Goal: Task Accomplishment & Management: Use online tool/utility

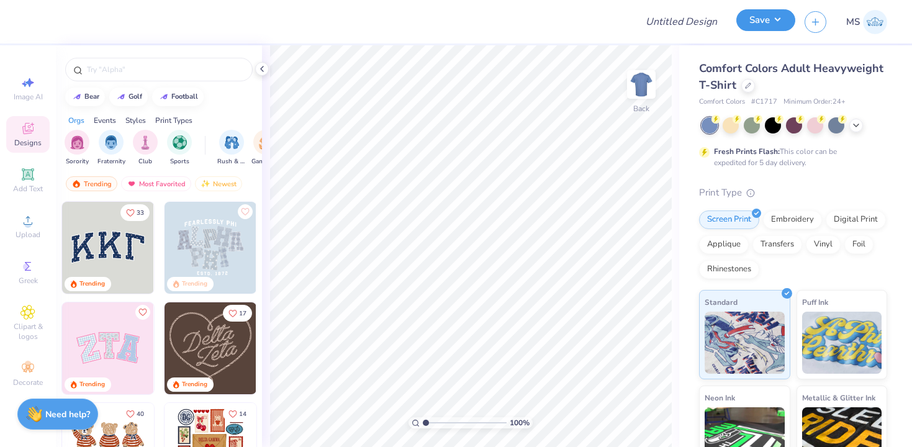
click at [771, 19] on button "Save" at bounding box center [765, 20] width 59 height 22
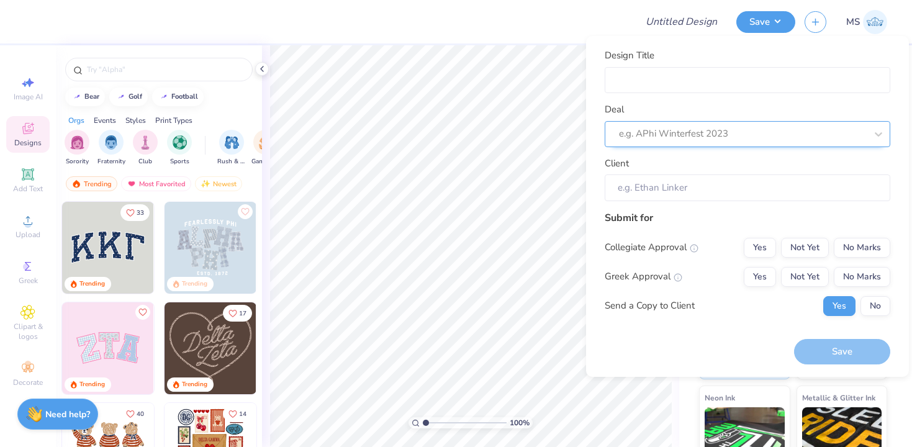
click at [657, 133] on div at bounding box center [742, 133] width 247 height 17
type input "a"
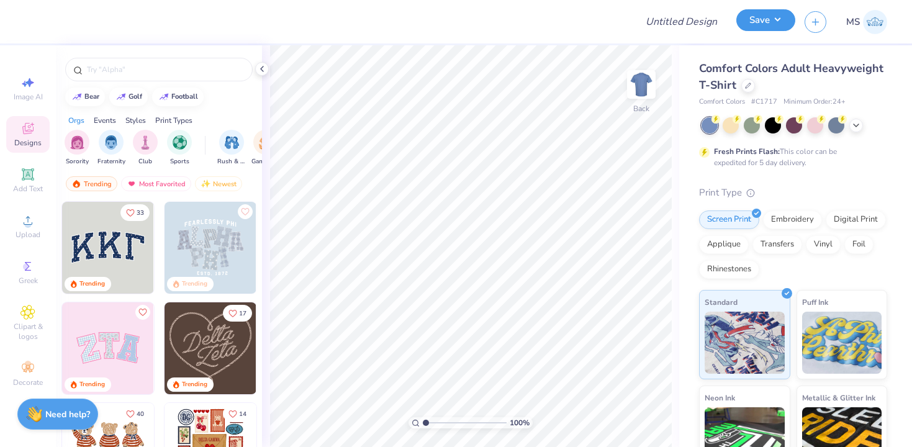
click at [765, 25] on button "Save" at bounding box center [765, 20] width 59 height 22
click at [29, 220] on icon at bounding box center [27, 220] width 15 height 15
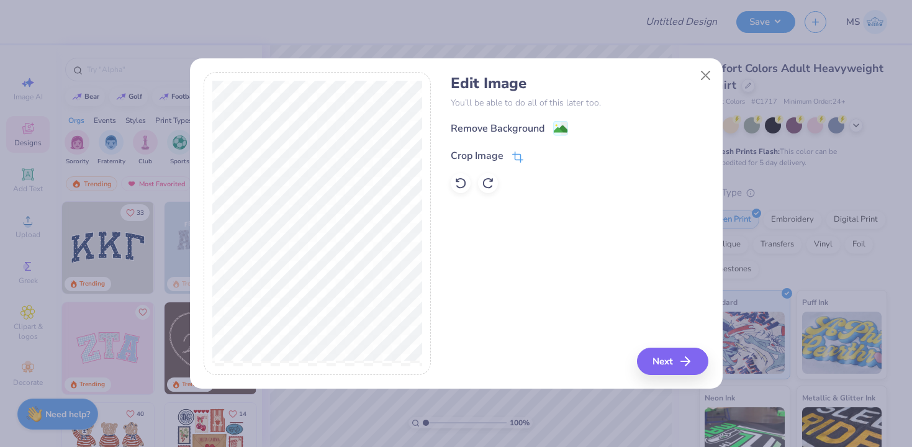
click at [520, 153] on icon at bounding box center [517, 156] width 11 height 11
click at [537, 156] on icon at bounding box center [537, 154] width 7 height 7
click at [686, 363] on icon "button" at bounding box center [688, 361] width 15 height 15
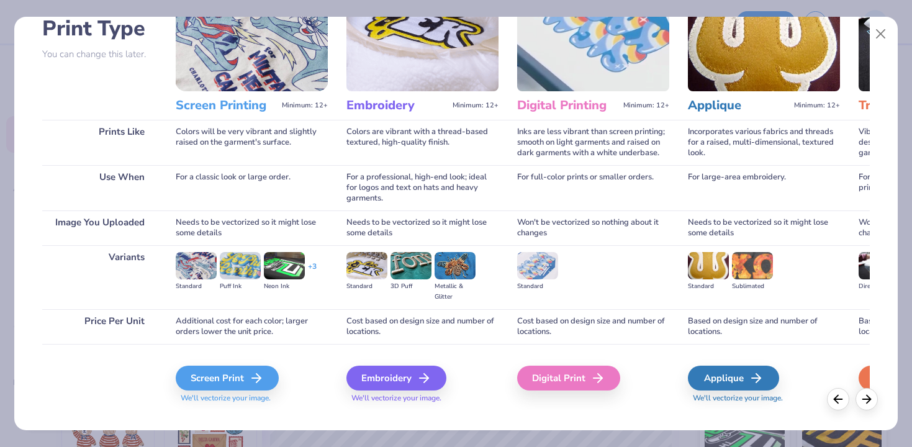
scroll to position [110, 0]
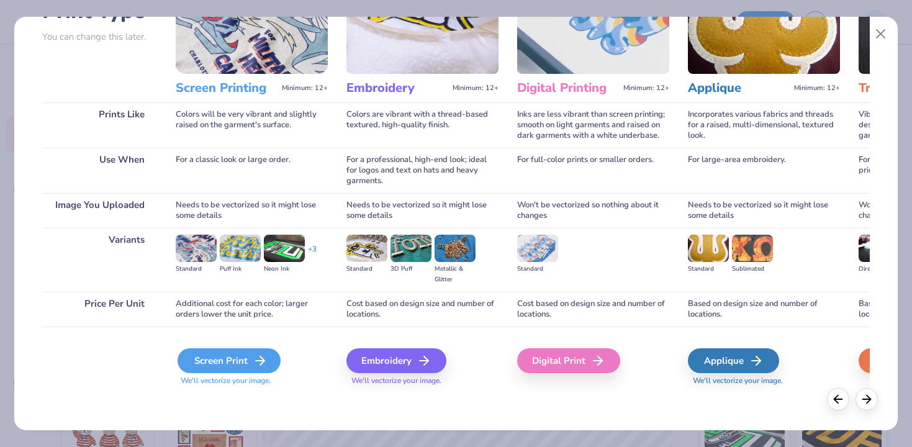
click at [239, 367] on div "Screen Print" at bounding box center [228, 360] width 103 height 25
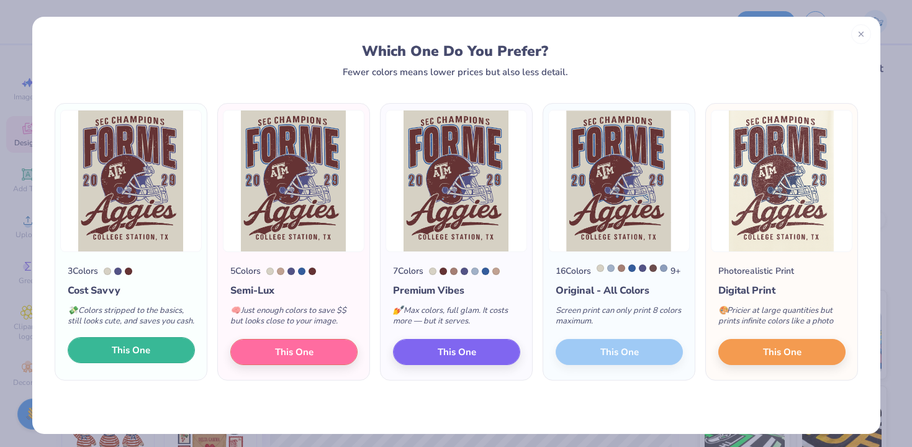
click at [174, 360] on button "This One" at bounding box center [131, 350] width 127 height 26
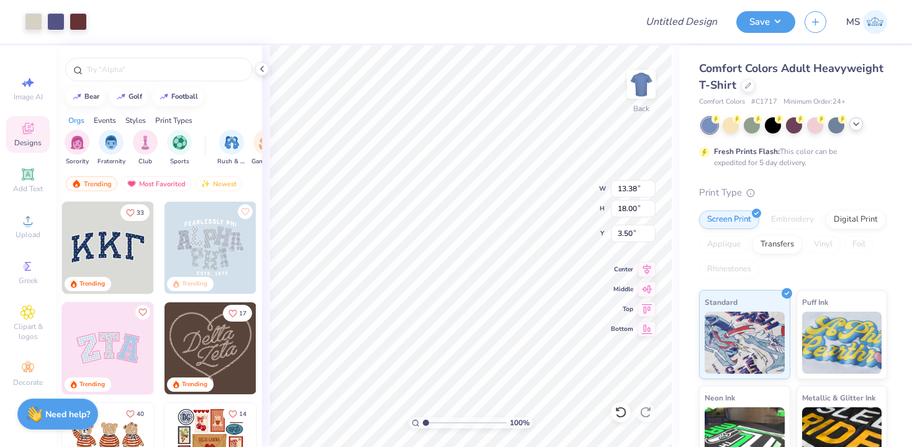
click at [856, 125] on icon at bounding box center [856, 124] width 10 height 10
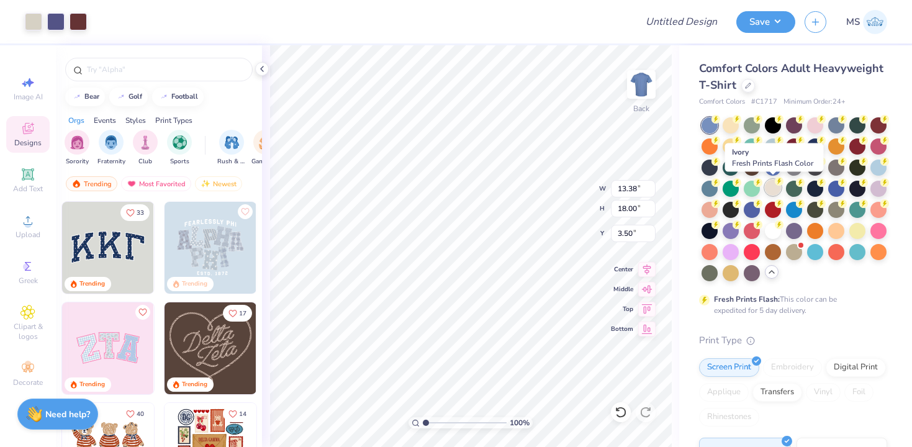
click at [769, 189] on div at bounding box center [773, 187] width 16 height 16
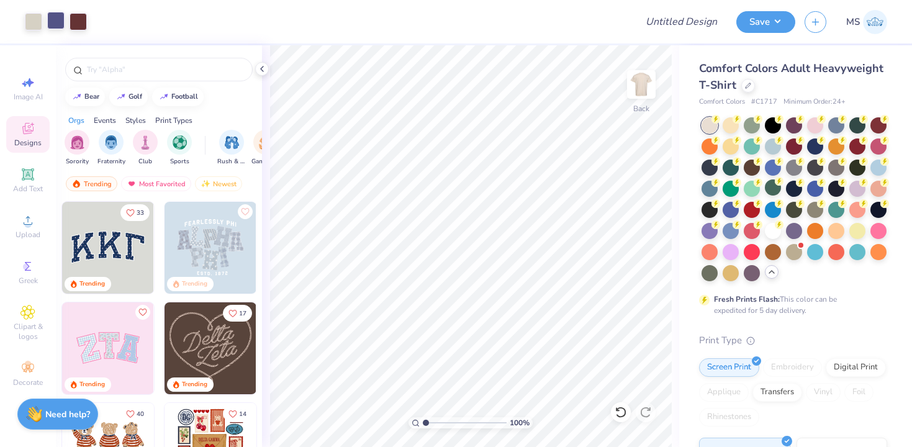
click at [54, 21] on div at bounding box center [55, 20] width 17 height 17
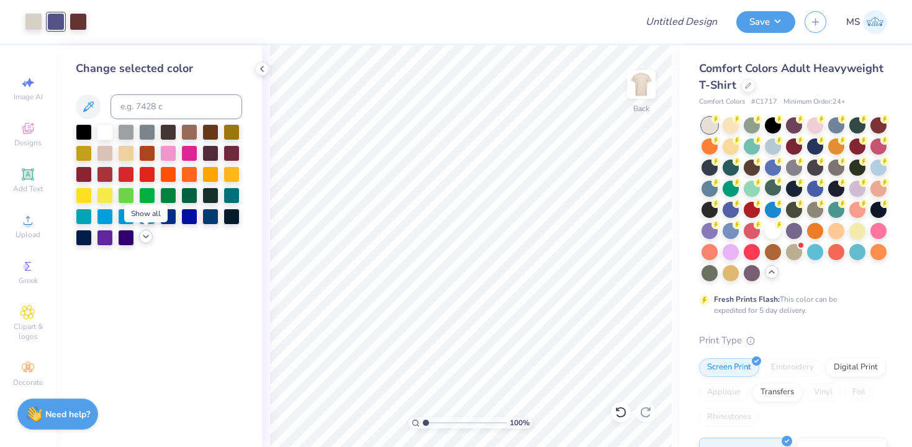
click at [145, 240] on icon at bounding box center [146, 236] width 10 height 10
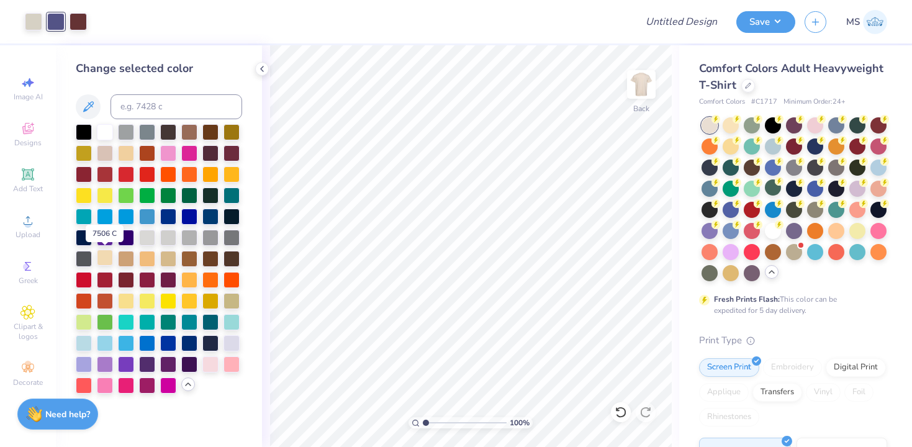
click at [102, 256] on div at bounding box center [105, 257] width 16 height 16
click at [26, 19] on div at bounding box center [33, 20] width 17 height 17
click at [102, 261] on div at bounding box center [105, 257] width 16 height 16
click at [141, 114] on input at bounding box center [176, 106] width 132 height 25
type input "7505"
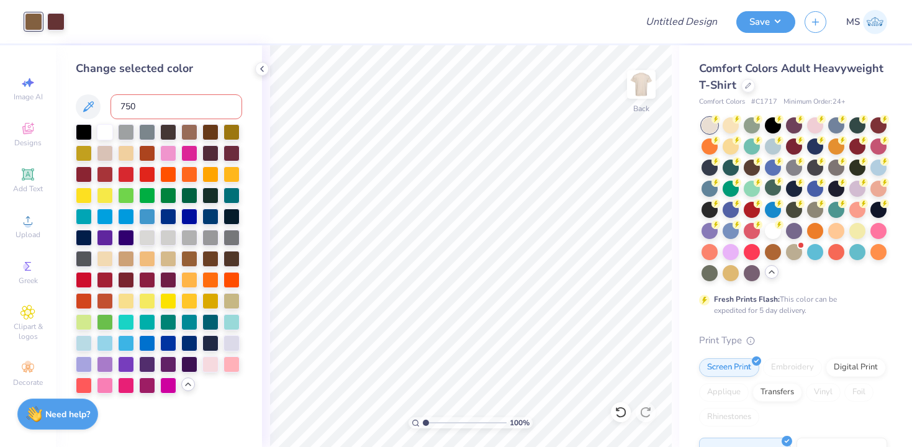
type input "7507"
click at [126, 150] on div at bounding box center [126, 152] width 16 height 16
click at [166, 109] on input at bounding box center [176, 106] width 132 height 25
type input "154"
type input "155"
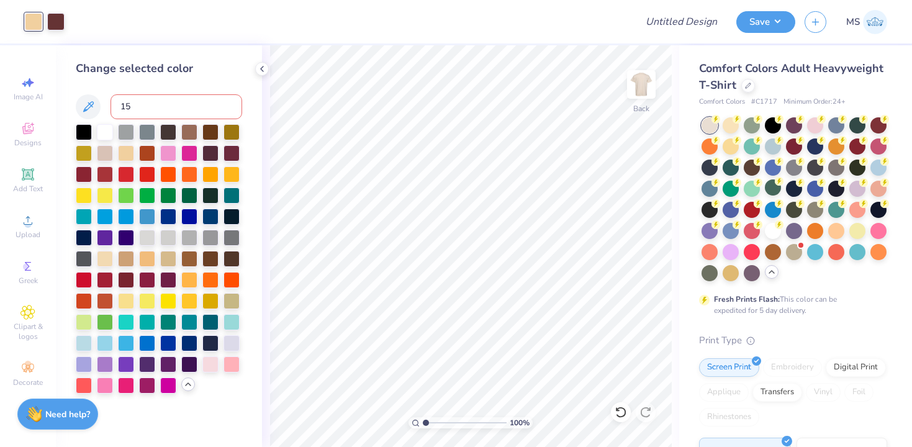
type input "157"
click at [168, 258] on div at bounding box center [168, 257] width 16 height 16
click at [158, 112] on input at bounding box center [176, 106] width 132 height 25
type input "468"
type input "3"
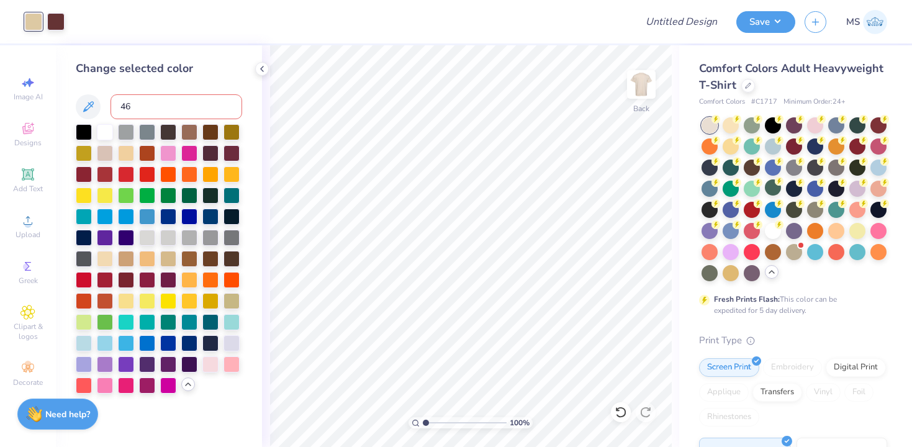
type input "469"
type input "467"
type input "468"
click at [104, 150] on div at bounding box center [105, 152] width 16 height 16
click at [129, 107] on input at bounding box center [176, 106] width 132 height 25
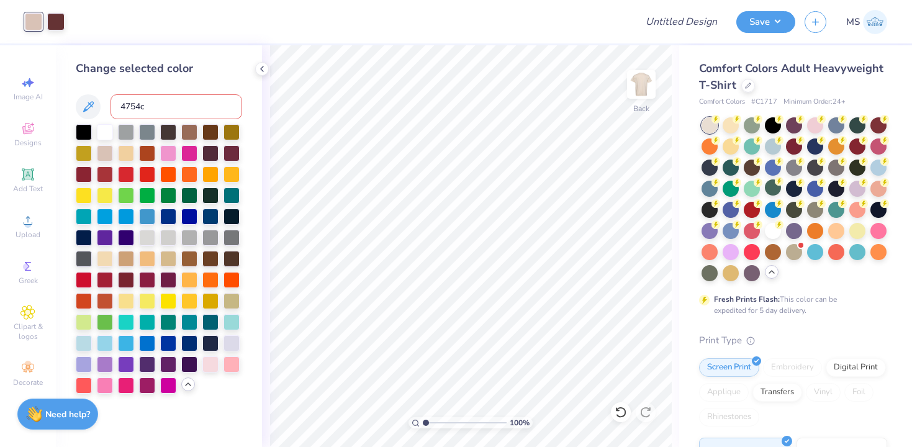
click at [169, 106] on input "4754c" at bounding box center [176, 106] width 132 height 25
click at [85, 112] on icon at bounding box center [88, 106] width 15 height 15
click at [144, 106] on input "4754c" at bounding box center [176, 106] width 132 height 25
type input "4"
click at [135, 99] on input at bounding box center [176, 106] width 132 height 25
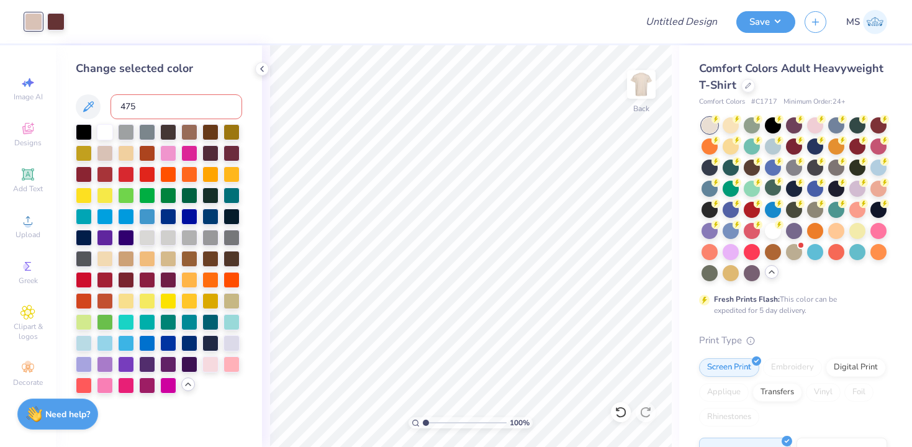
type input "4755"
type input "4"
click at [107, 256] on div at bounding box center [105, 257] width 16 height 16
click at [164, 261] on div at bounding box center [168, 257] width 16 height 16
click at [103, 256] on div at bounding box center [105, 257] width 16 height 16
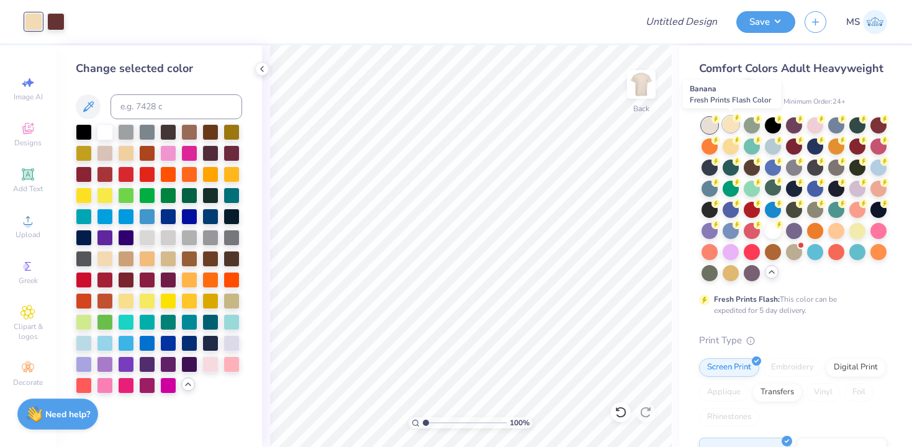
click at [727, 127] on div at bounding box center [730, 124] width 16 height 16
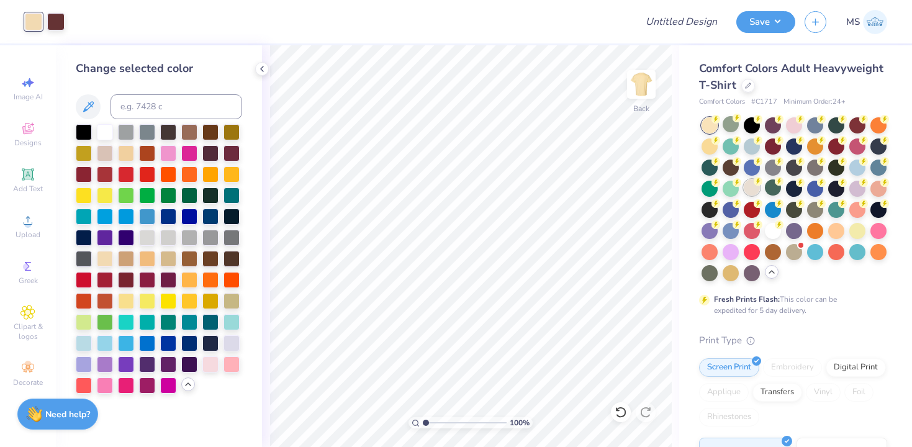
click at [751, 193] on div at bounding box center [751, 187] width 16 height 16
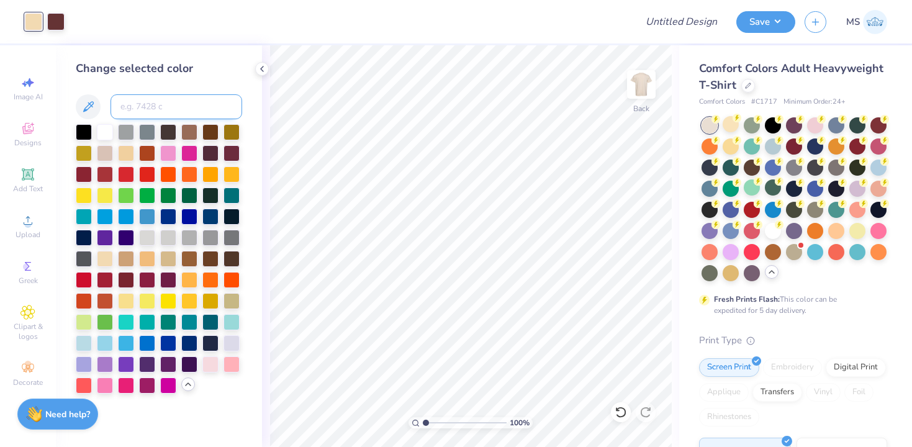
click at [163, 108] on input at bounding box center [176, 106] width 132 height 25
type input "i"
click at [107, 153] on div at bounding box center [105, 152] width 16 height 16
click at [136, 104] on input at bounding box center [176, 106] width 132 height 25
type input "4"
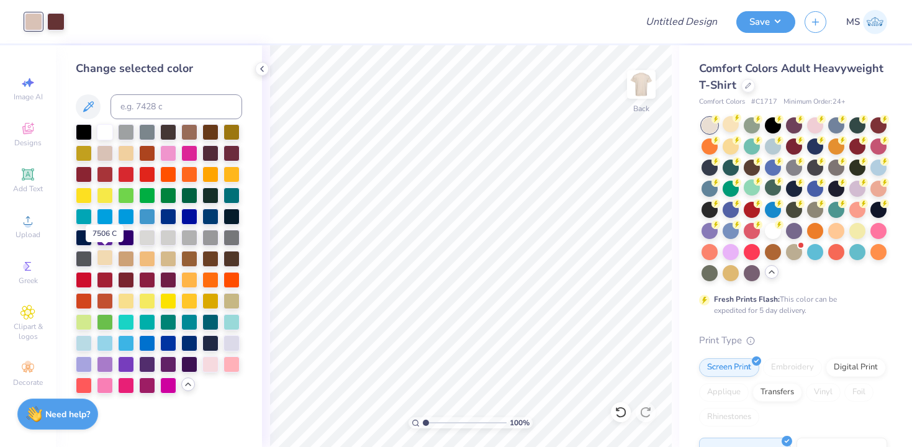
click at [105, 261] on div at bounding box center [105, 257] width 16 height 16
click at [145, 104] on input at bounding box center [176, 106] width 132 height 25
type input "7604"
type input "7605"
type input "7603"
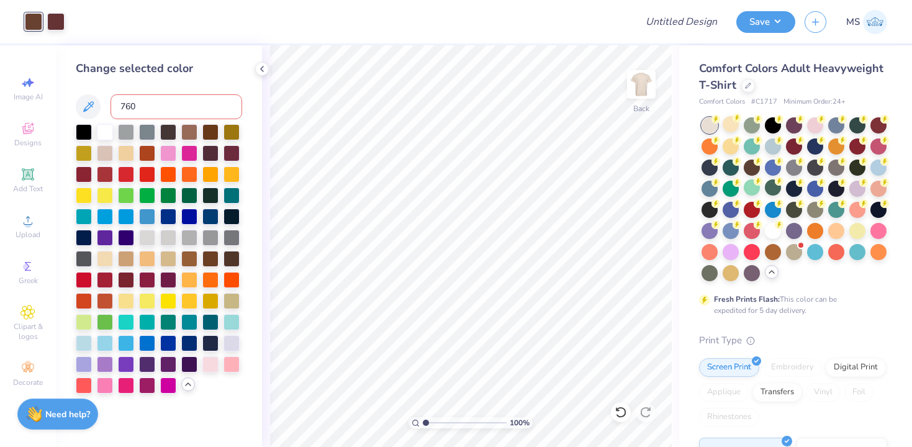
type input "7604"
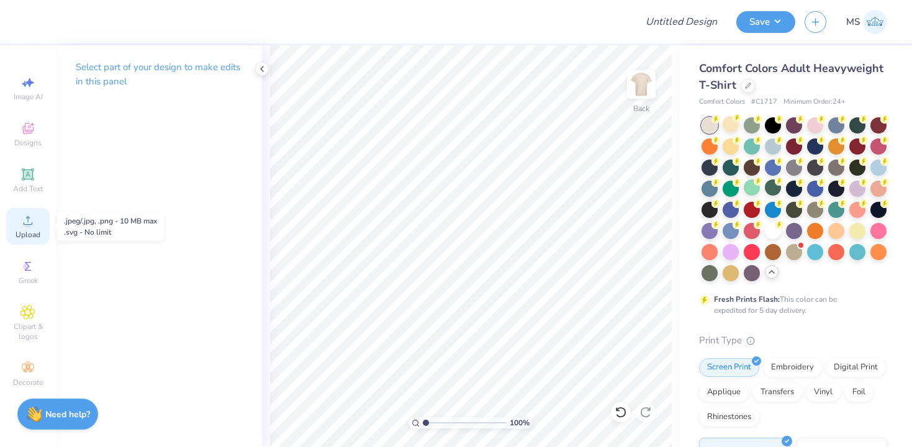
click at [22, 230] on span "Upload" at bounding box center [28, 235] width 25 height 10
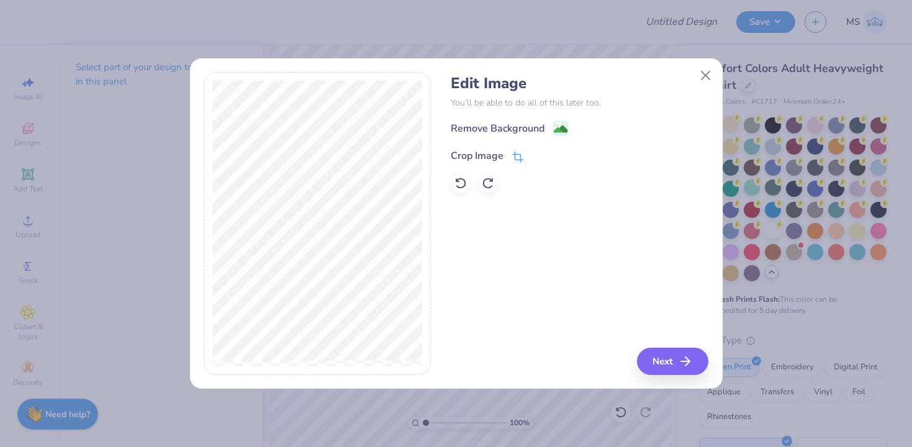
click at [514, 150] on span at bounding box center [517, 155] width 11 height 15
click at [540, 157] on icon at bounding box center [537, 154] width 7 height 7
click at [562, 127] on image at bounding box center [561, 130] width 14 height 14
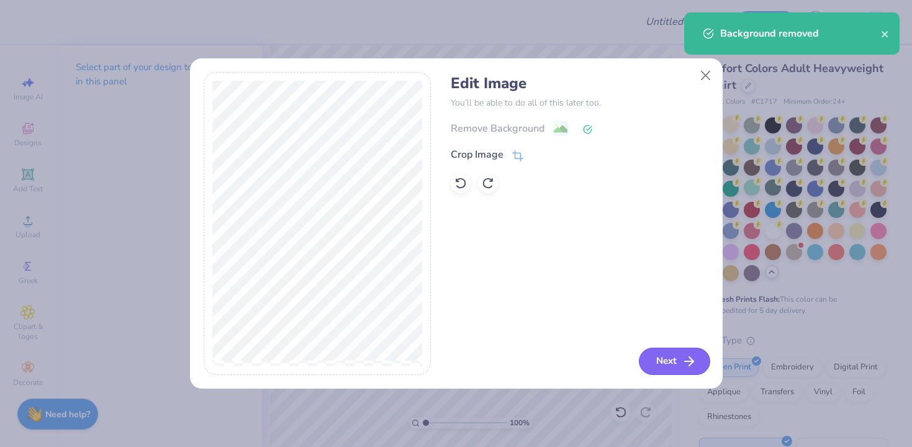
click at [689, 359] on icon "button" at bounding box center [688, 361] width 15 height 15
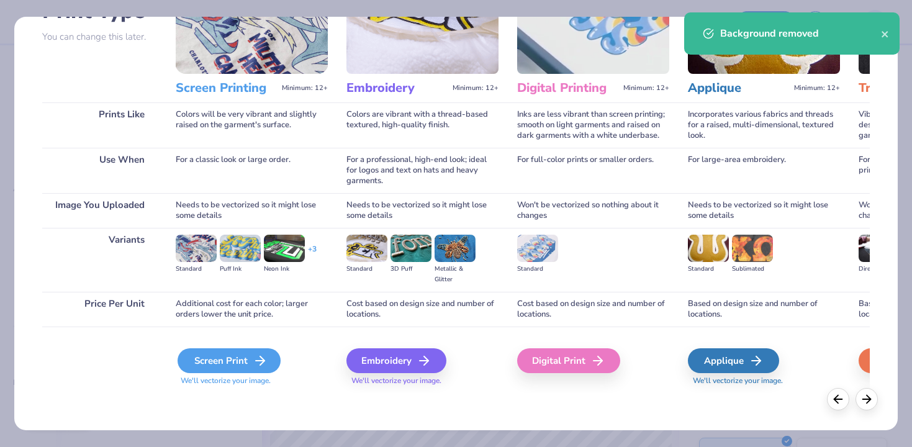
click at [236, 370] on div "Screen Print" at bounding box center [228, 360] width 103 height 25
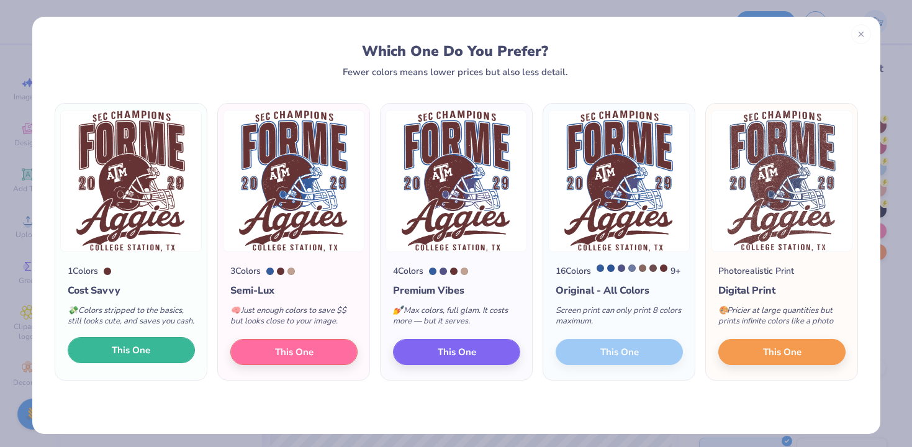
click at [163, 363] on button "This One" at bounding box center [131, 350] width 127 height 26
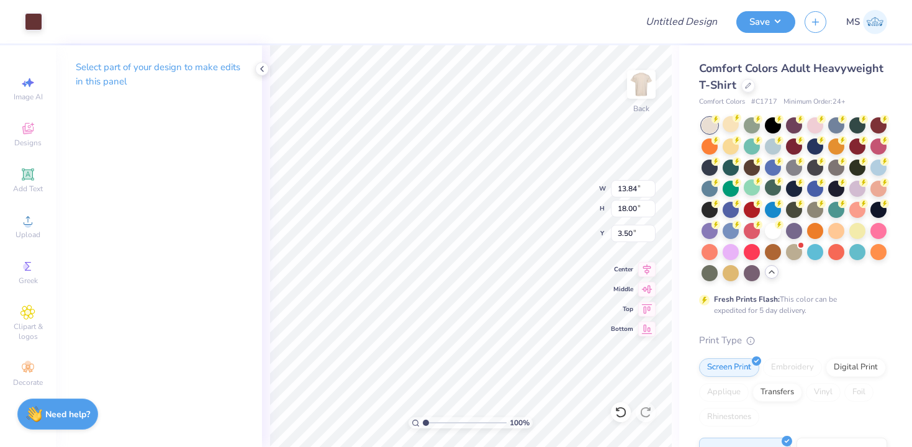
type input "3.00"
type input "12.26"
type input "15.95"
click at [35, 24] on div at bounding box center [33, 20] width 17 height 17
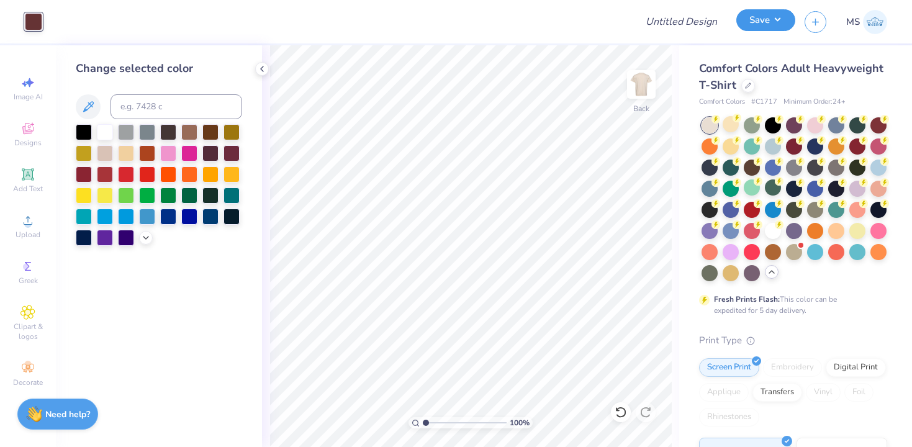
click at [750, 18] on button "Save" at bounding box center [765, 20] width 59 height 22
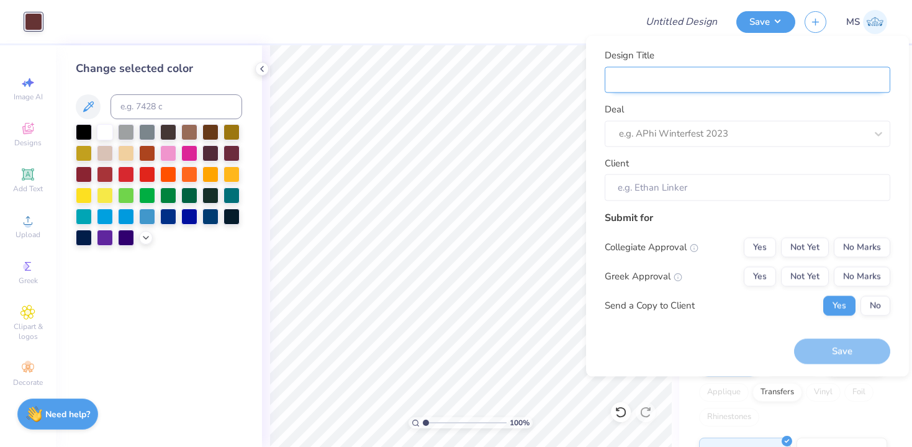
click at [725, 77] on input "Design Title" at bounding box center [746, 79] width 285 height 27
type input "F"
type input "Fo"
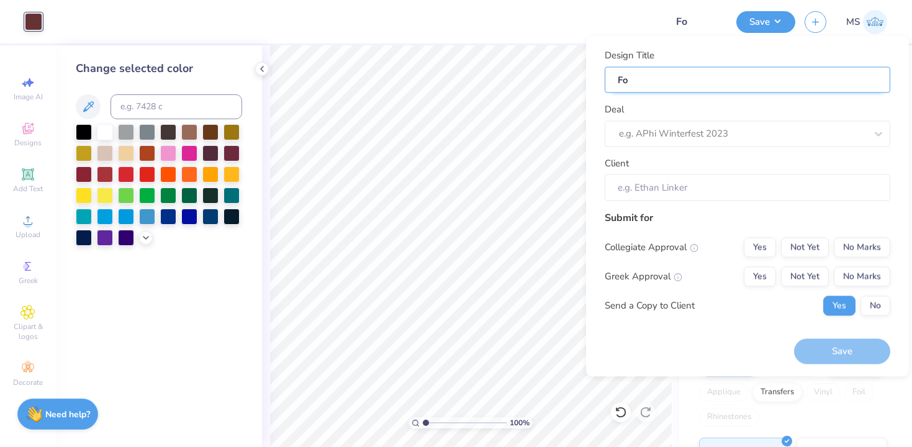
type input "For"
type input "Form"
type input "Forme"
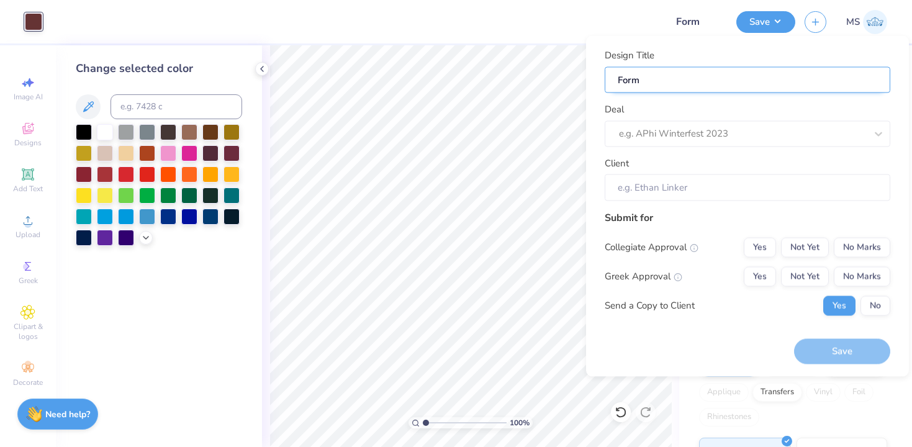
type input "Forme"
type input "Forme F"
type input "Forme Fr"
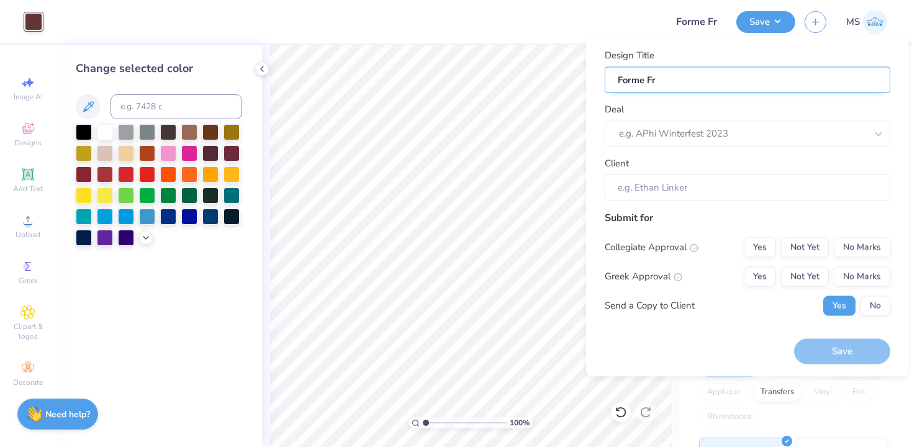
type input "Forme Fre"
type input "Forme Fres"
type input "Forme Fresh"
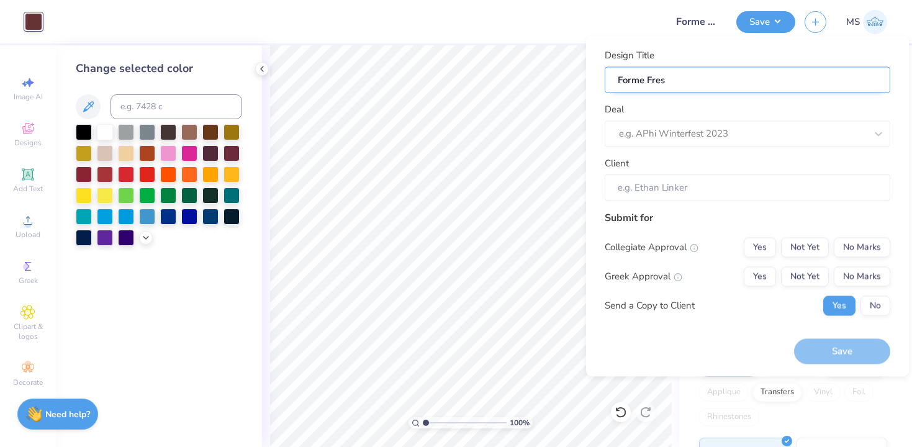
type input "Forme Fresh"
type input "Forme Freshm"
type input "Forme Freshma"
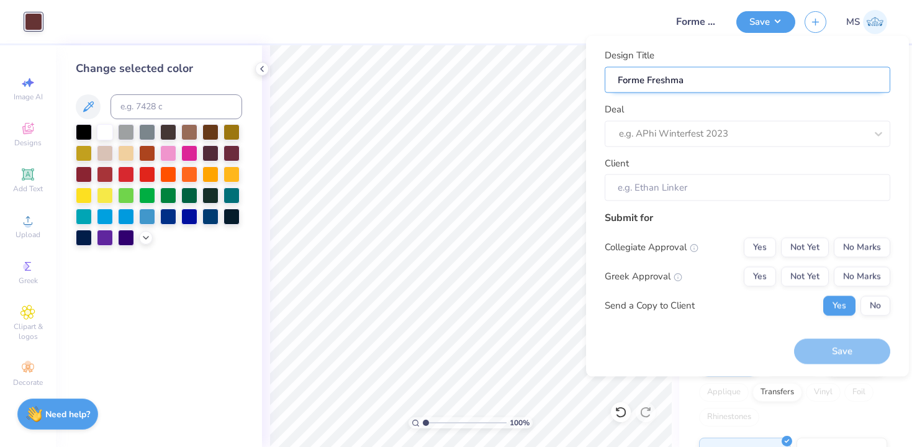
type input "Forme Freshman"
type input "Forme Freshman s"
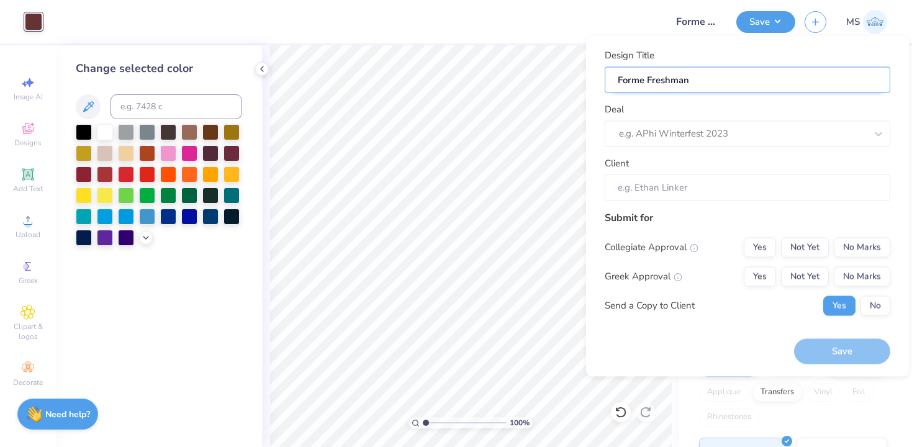
type input "Forme Freshman s"
type input "Forme Freshman sh"
type input "Forme Freshman shi"
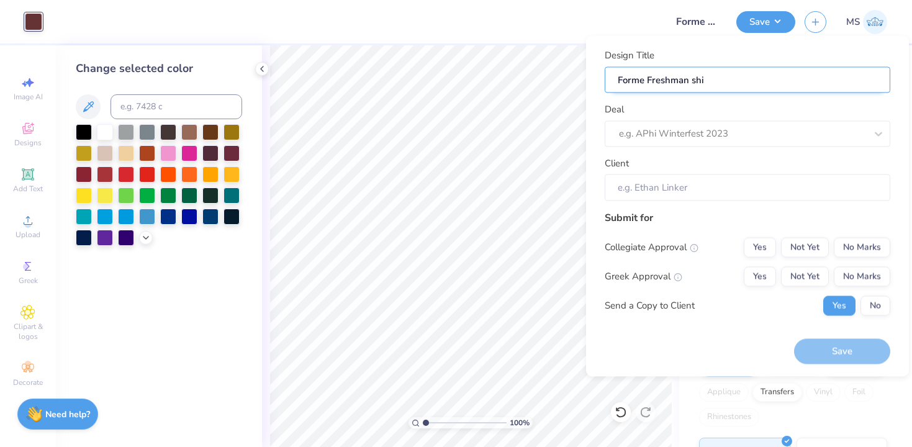
type input "Forme Freshman shir"
type input "Forme Freshman shirt"
click at [683, 81] on input "Forme Freshman shirt" at bounding box center [746, 79] width 285 height 27
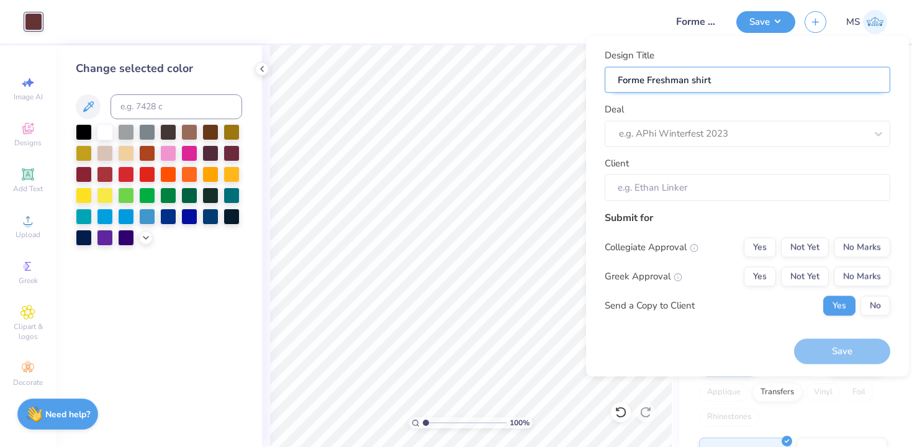
type input "Forme Freshmn shirt"
type input "Forme Freshmen shirt"
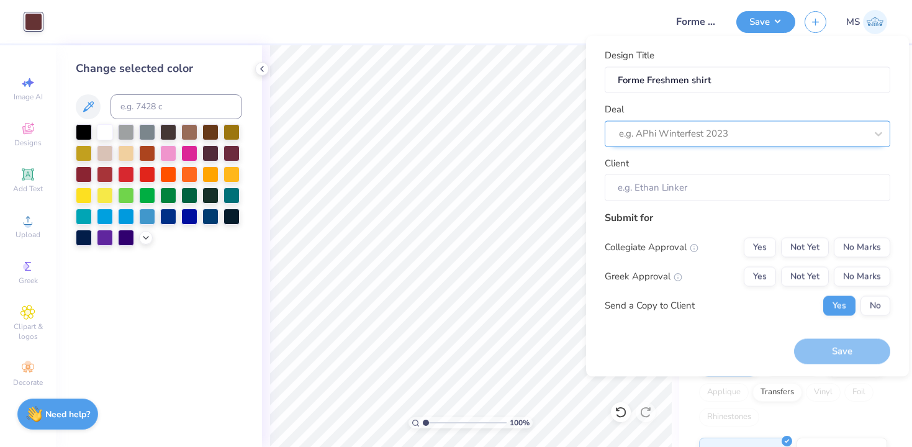
click at [704, 140] on div at bounding box center [742, 133] width 247 height 17
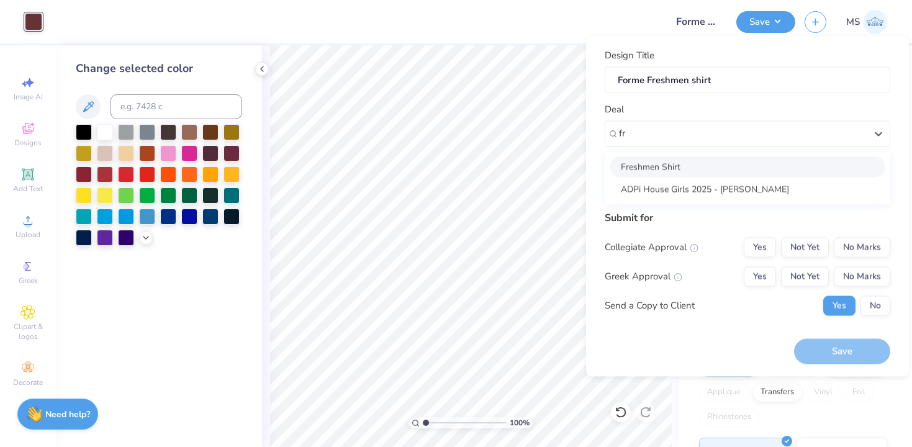
click at [705, 164] on div "Freshmen Shirt" at bounding box center [747, 166] width 276 height 20
type input "fr"
type input "Aubrie Ramsey"
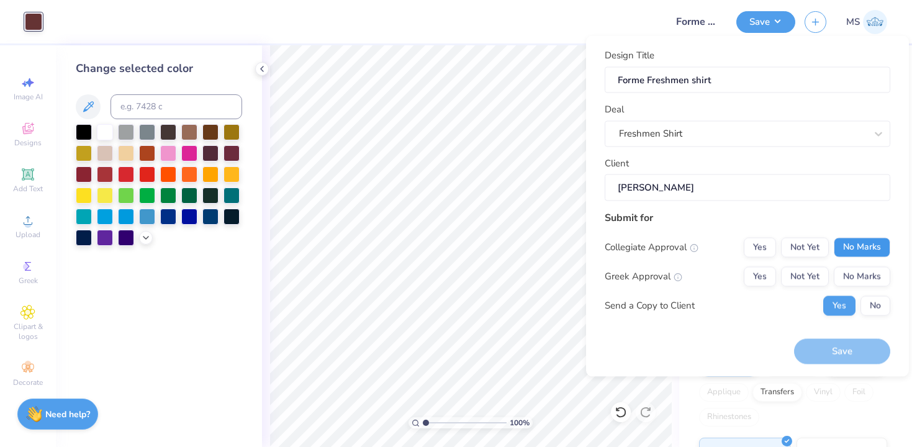
click at [864, 253] on button "No Marks" at bounding box center [861, 247] width 56 height 20
click at [864, 275] on button "No Marks" at bounding box center [861, 276] width 56 height 20
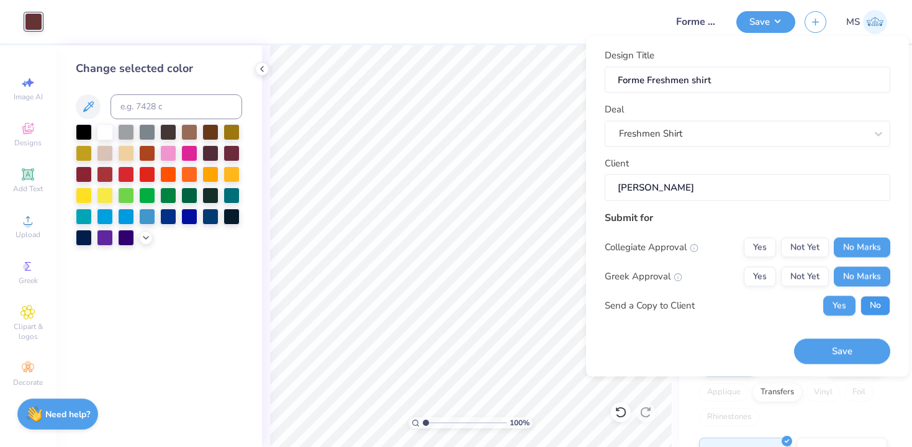
click at [876, 302] on button "No" at bounding box center [875, 305] width 30 height 20
click at [854, 351] on button "Save" at bounding box center [842, 351] width 96 height 25
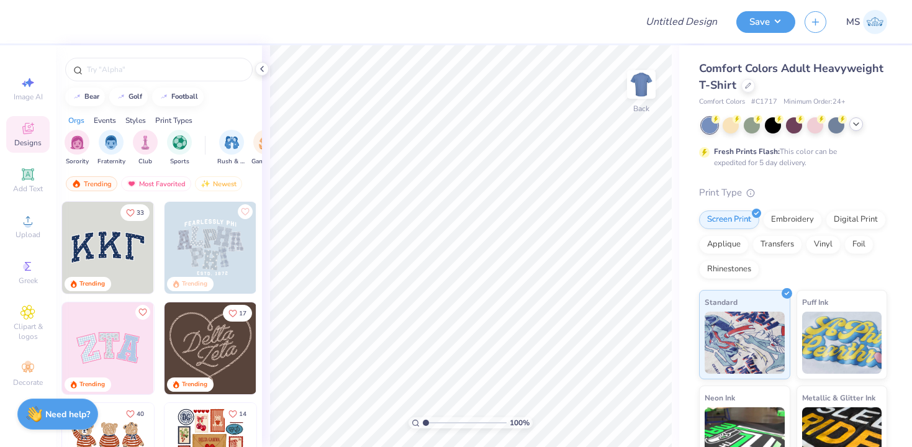
click at [858, 126] on icon at bounding box center [856, 124] width 10 height 10
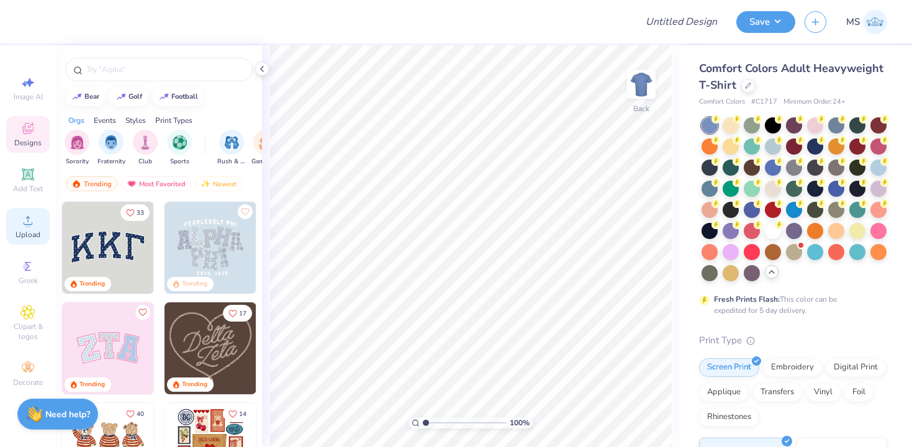
click at [40, 228] on div "Upload" at bounding box center [27, 226] width 43 height 37
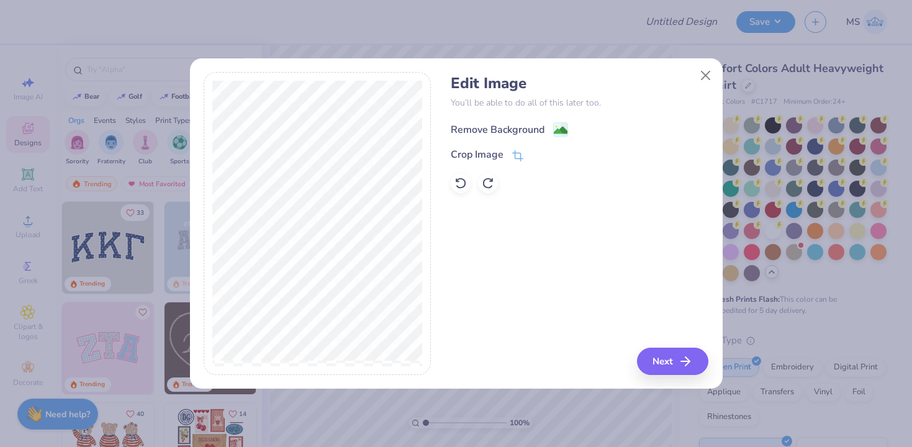
click at [557, 126] on image at bounding box center [561, 130] width 14 height 14
click at [460, 184] on icon at bounding box center [460, 183] width 12 height 12
click at [686, 354] on icon "button" at bounding box center [688, 361] width 15 height 15
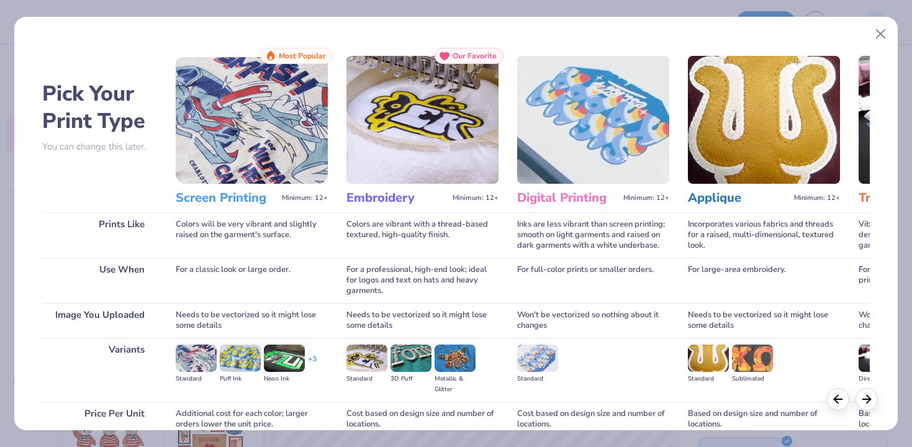
scroll to position [110, 0]
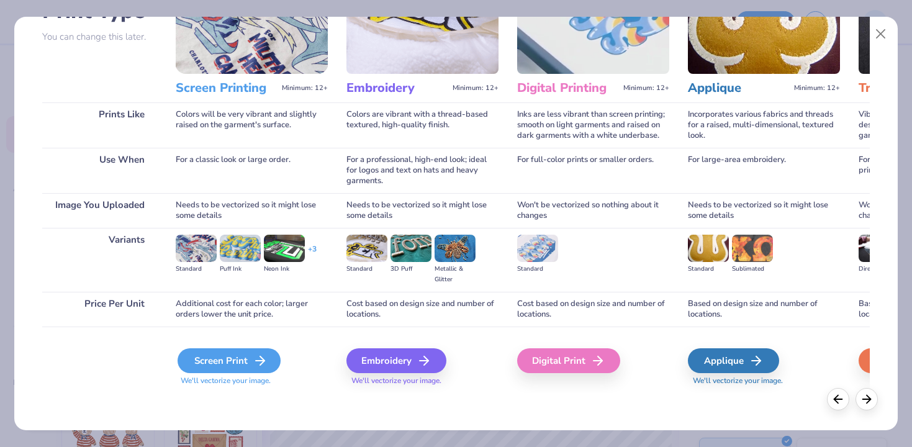
click at [231, 357] on div "Screen Print" at bounding box center [228, 360] width 103 height 25
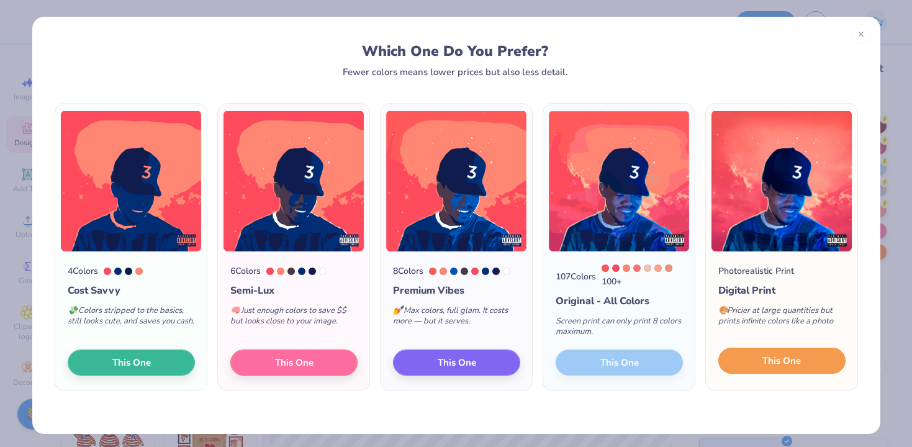
click at [793, 366] on span "This One" at bounding box center [781, 361] width 38 height 14
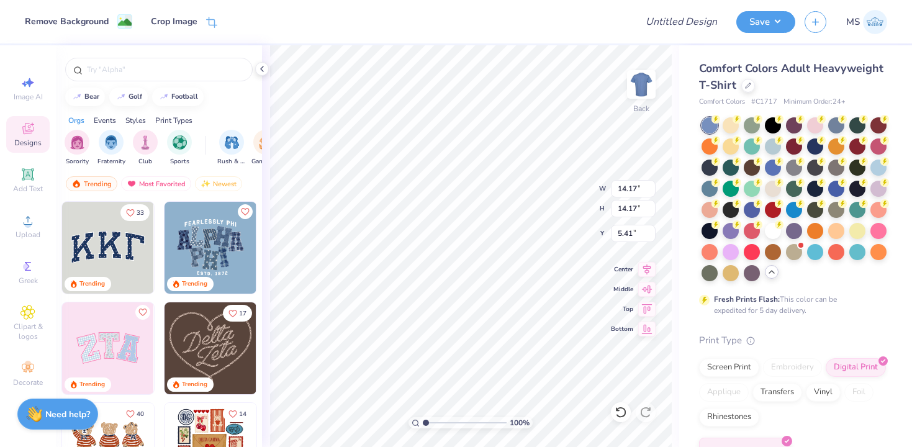
type input "9.81"
type input "4.46"
click at [266, 70] on icon at bounding box center [262, 69] width 10 height 10
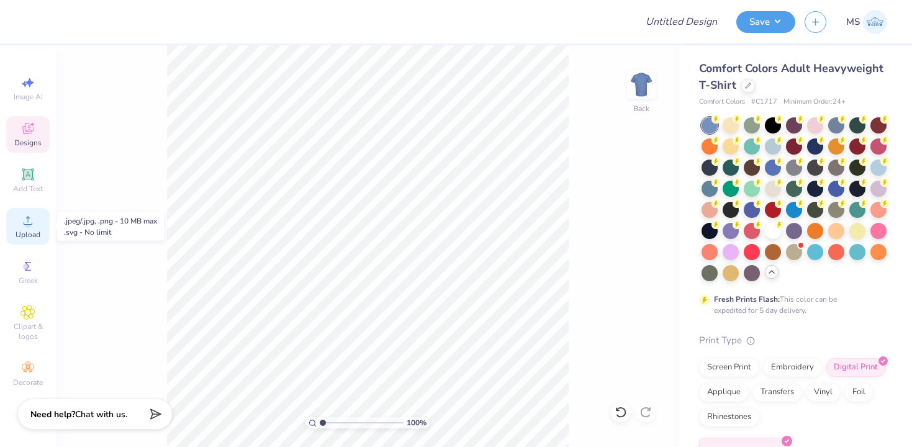
click at [40, 220] on div "Upload" at bounding box center [27, 226] width 43 height 37
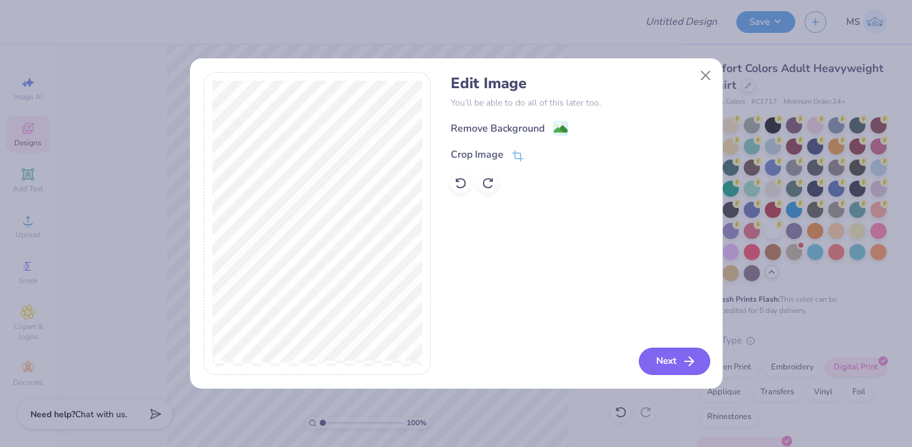
click at [671, 372] on button "Next" at bounding box center [674, 361] width 71 height 27
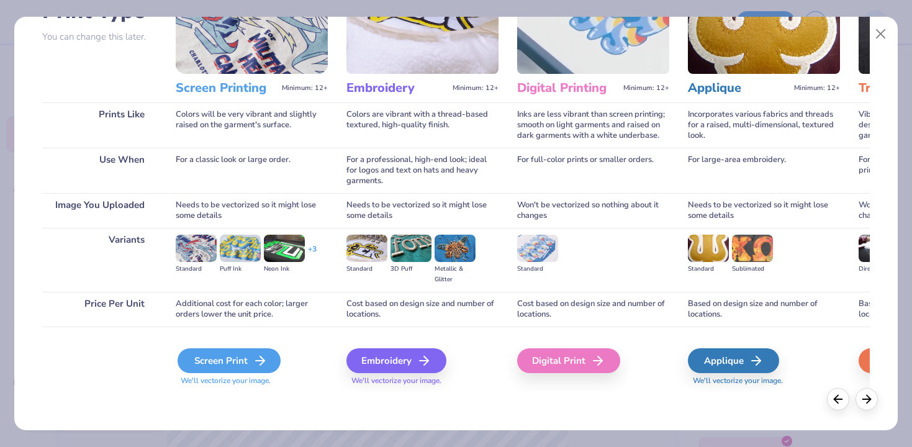
click at [264, 369] on div "Screen Print" at bounding box center [228, 360] width 103 height 25
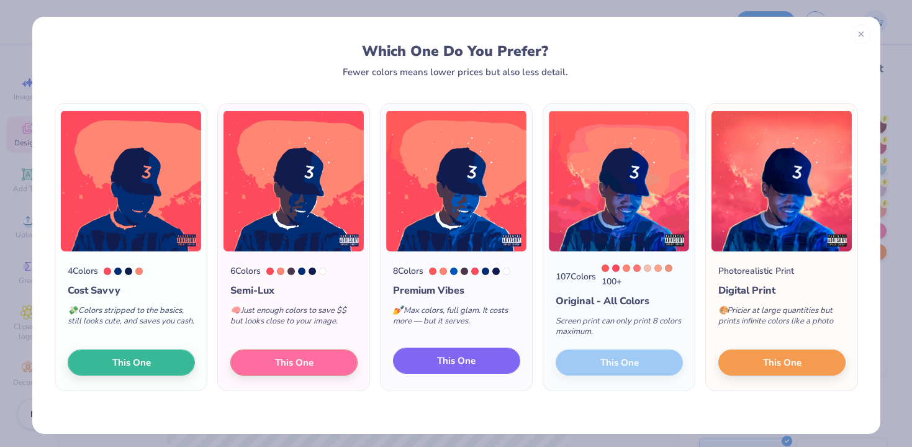
click at [470, 368] on span "This One" at bounding box center [456, 361] width 38 height 14
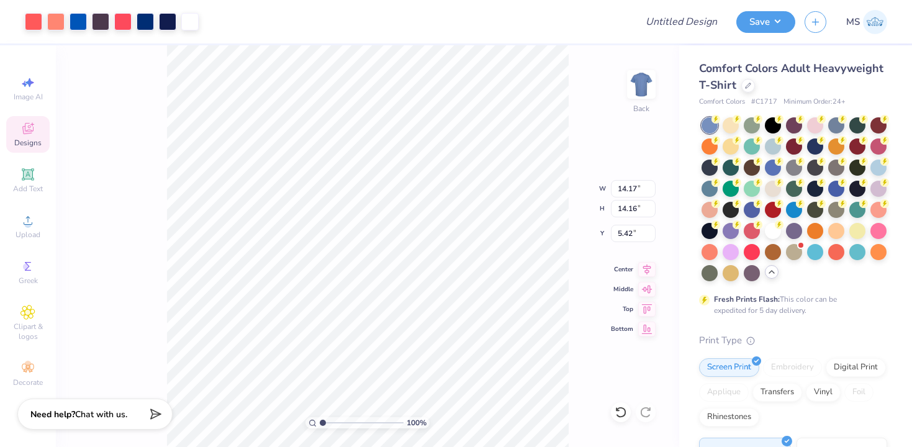
type input "2.21"
type input "12.04"
type input "12.03"
type input "3.00"
click at [753, 252] on div at bounding box center [751, 251] width 16 height 16
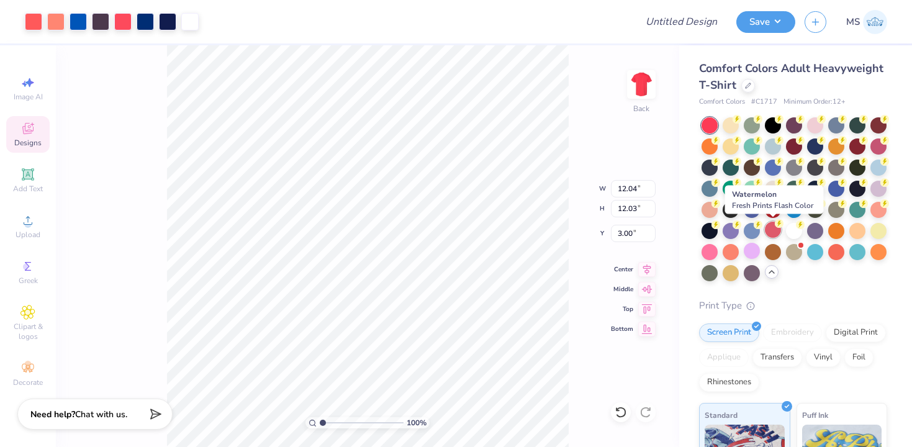
click at [773, 231] on div at bounding box center [773, 230] width 16 height 16
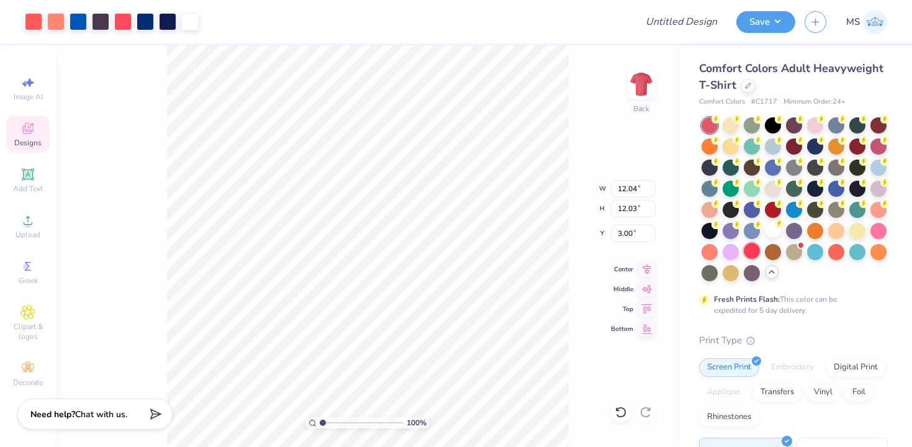
click at [754, 247] on div at bounding box center [751, 251] width 16 height 16
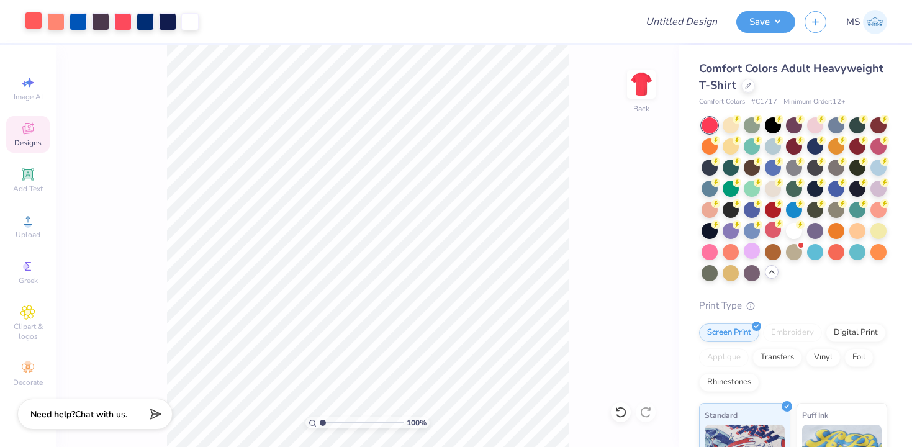
click at [36, 24] on div at bounding box center [33, 20] width 17 height 17
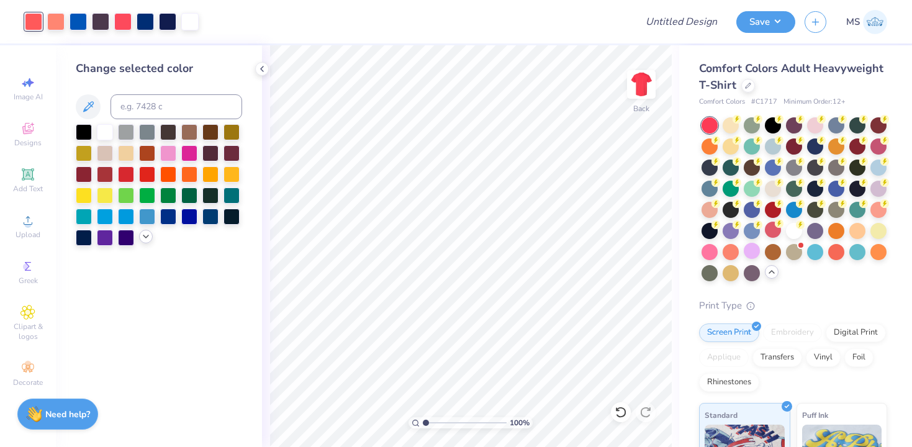
click at [146, 236] on polyline at bounding box center [145, 236] width 5 height 2
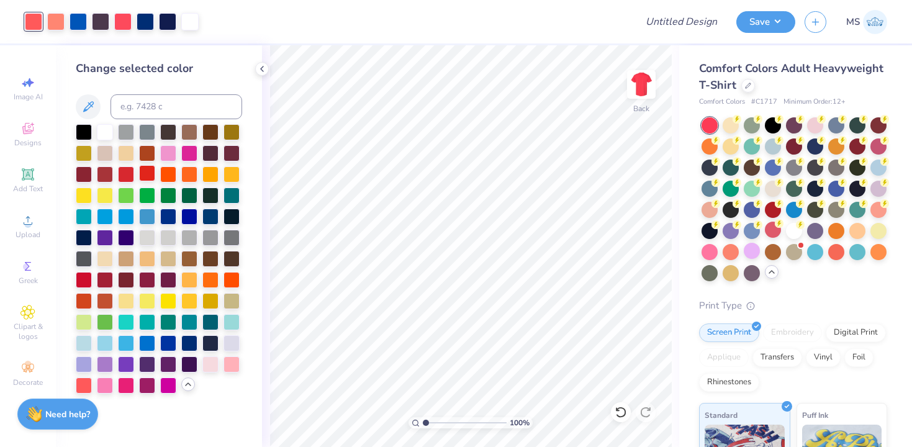
click at [146, 177] on div at bounding box center [147, 173] width 16 height 16
click at [151, 106] on input at bounding box center [176, 106] width 132 height 25
type input "484"
type input "486"
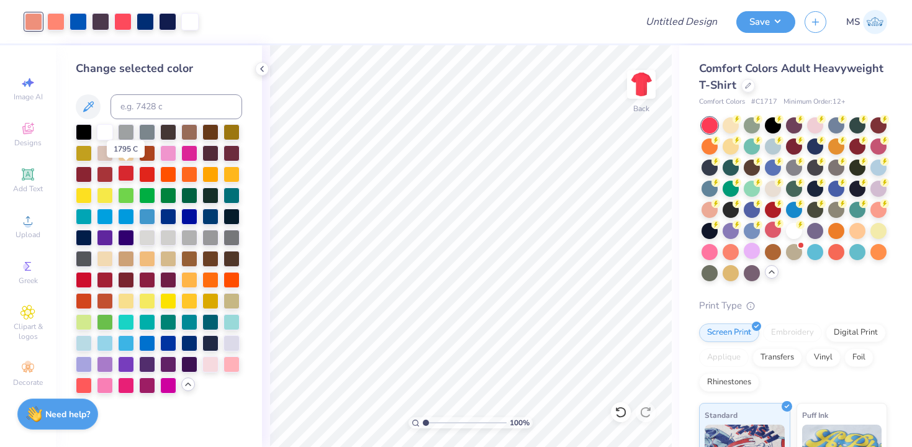
click at [130, 176] on div at bounding box center [126, 173] width 16 height 16
click at [136, 103] on input at bounding box center [176, 106] width 132 height 25
type input "1"
click at [80, 281] on div at bounding box center [84, 279] width 16 height 16
click at [145, 99] on input at bounding box center [176, 106] width 132 height 25
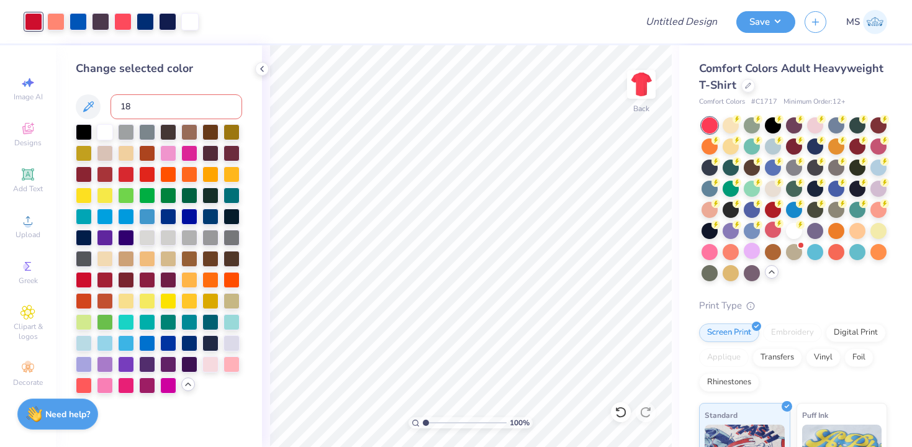
type input "187"
type input "186"
type input "185"
type input "184"
click at [79, 383] on div at bounding box center [84, 384] width 16 height 16
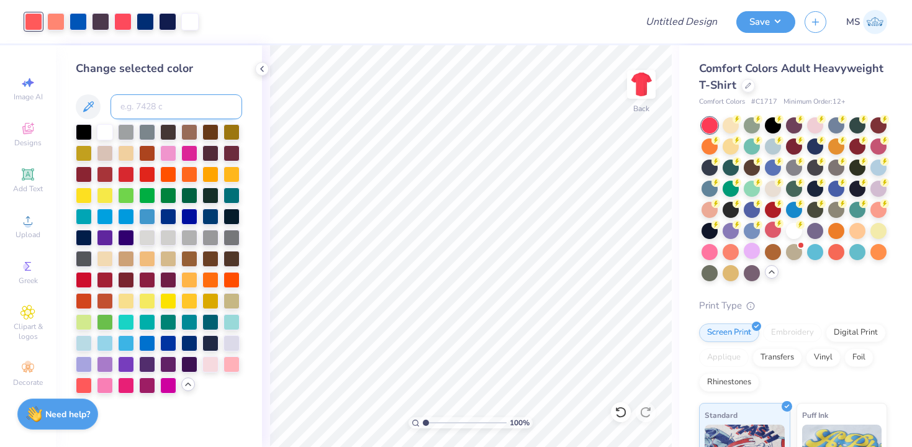
click at [140, 109] on input at bounding box center [176, 106] width 132 height 25
type input "179"
type input "177"
click at [83, 380] on div at bounding box center [84, 384] width 16 height 16
click at [126, 109] on input at bounding box center [176, 106] width 132 height 25
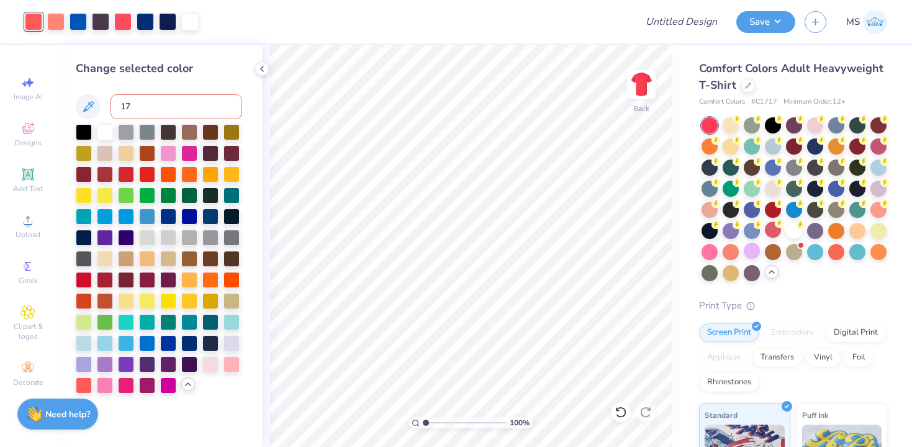
type input "177"
type input "1785"
type input "1"
click at [91, 103] on icon at bounding box center [88, 106] width 15 height 15
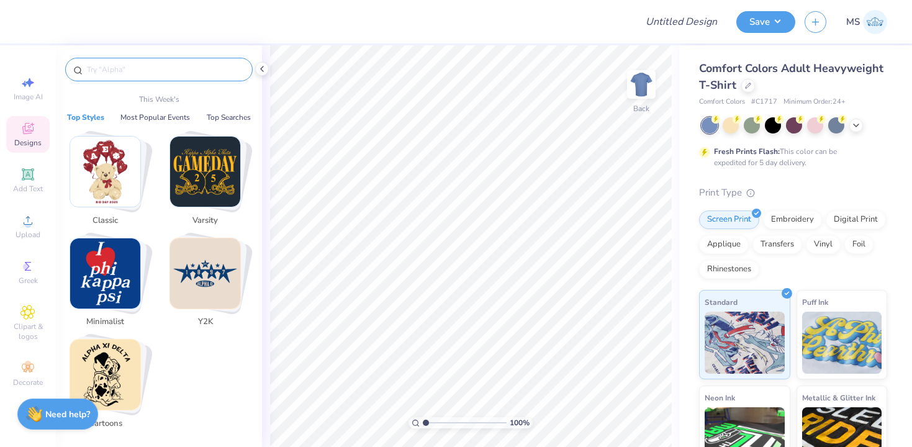
click at [95, 73] on input "text" at bounding box center [165, 69] width 159 height 12
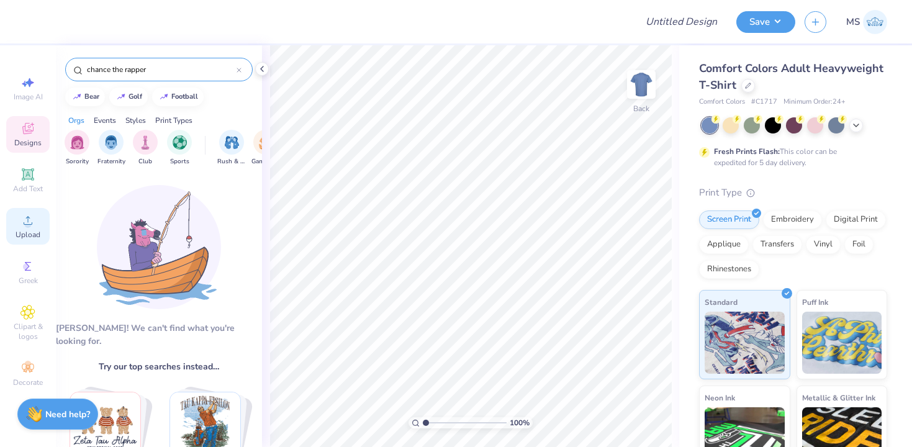
type input "chance the rapper"
click at [25, 221] on icon at bounding box center [27, 220] width 15 height 15
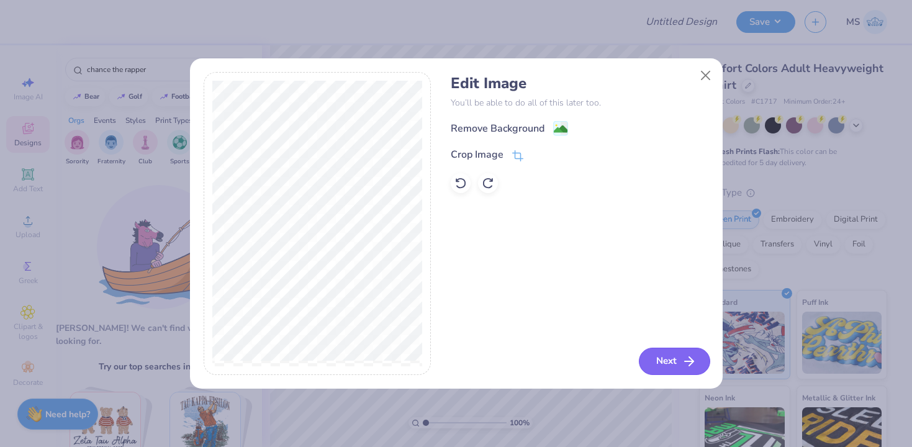
click at [662, 361] on button "Next" at bounding box center [674, 361] width 71 height 27
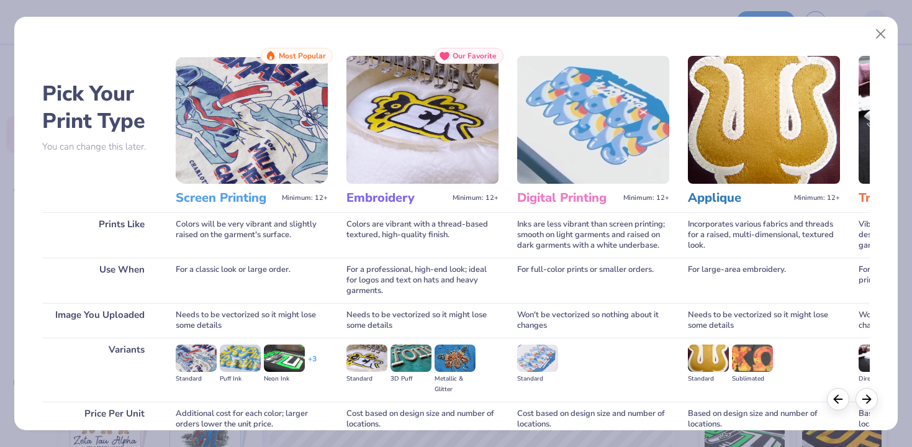
scroll to position [110, 0]
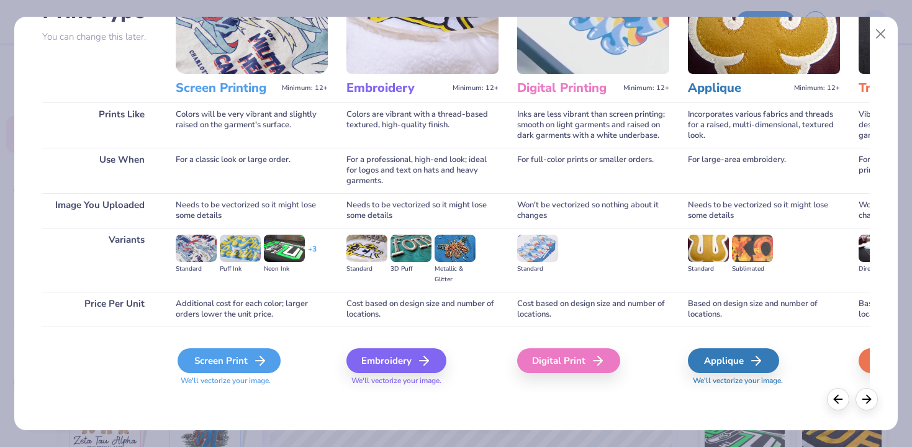
click at [268, 359] on div "Screen Print" at bounding box center [228, 360] width 103 height 25
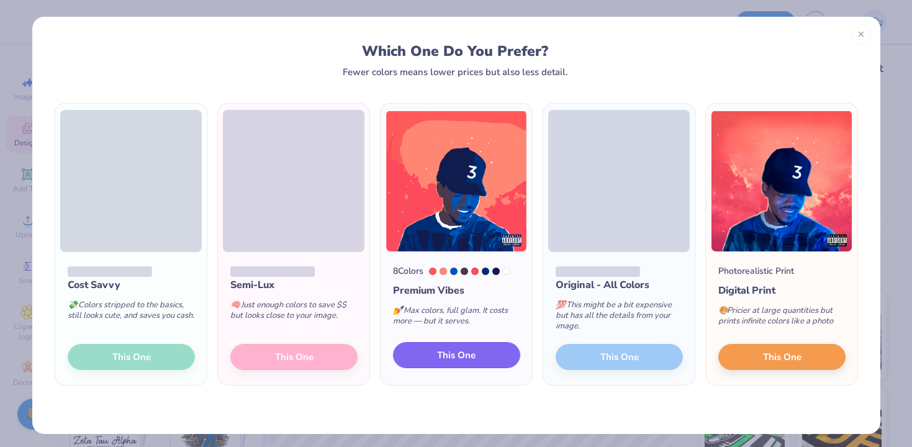
click at [465, 348] on span "This One" at bounding box center [456, 355] width 38 height 14
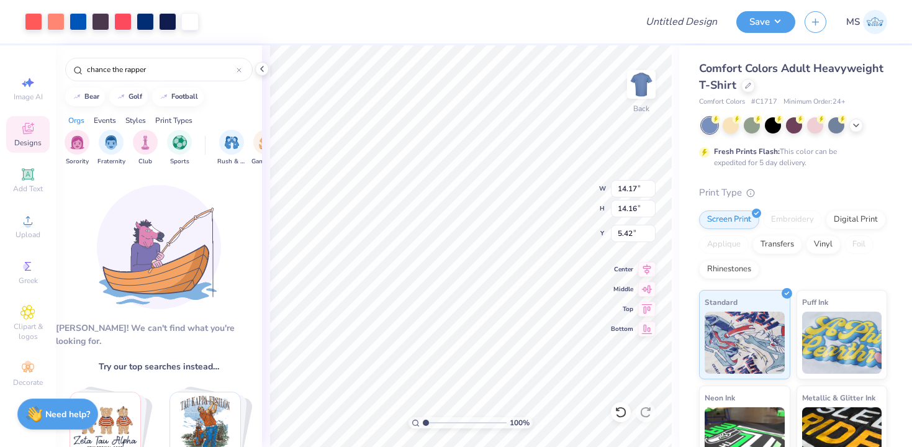
type input "8.20"
type input "8.19"
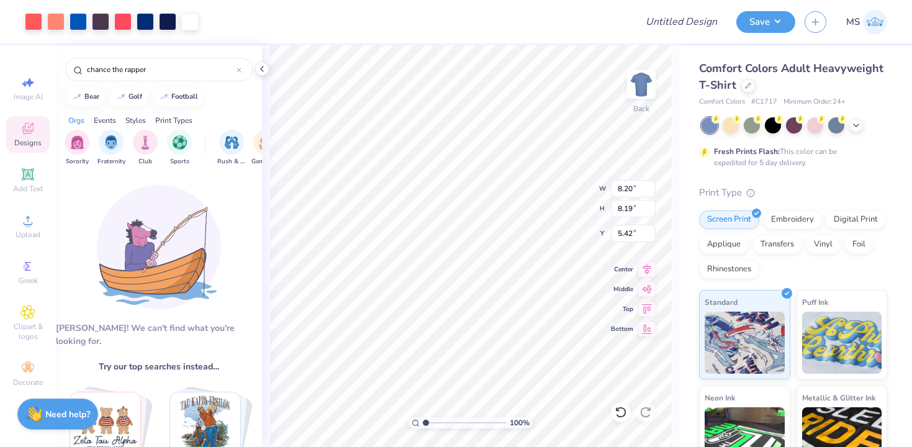
type input "4.31"
type input "9.46"
type input "9.45"
type input "3.00"
click at [853, 122] on icon at bounding box center [856, 124] width 10 height 10
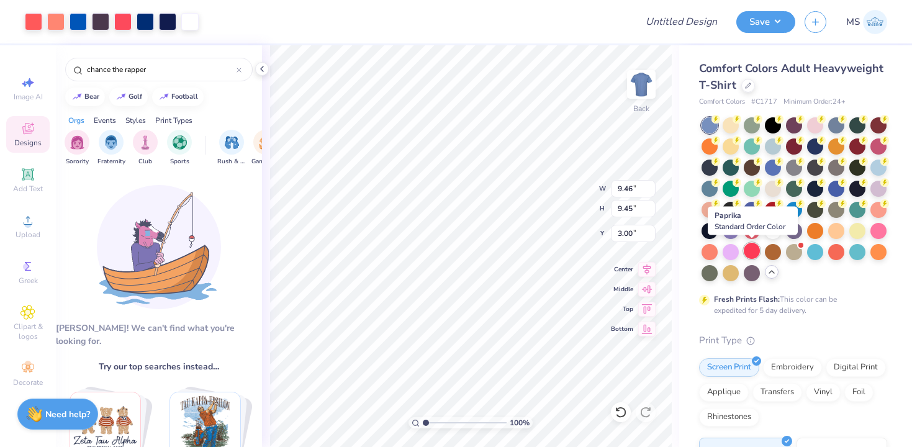
click at [758, 253] on div at bounding box center [751, 251] width 16 height 16
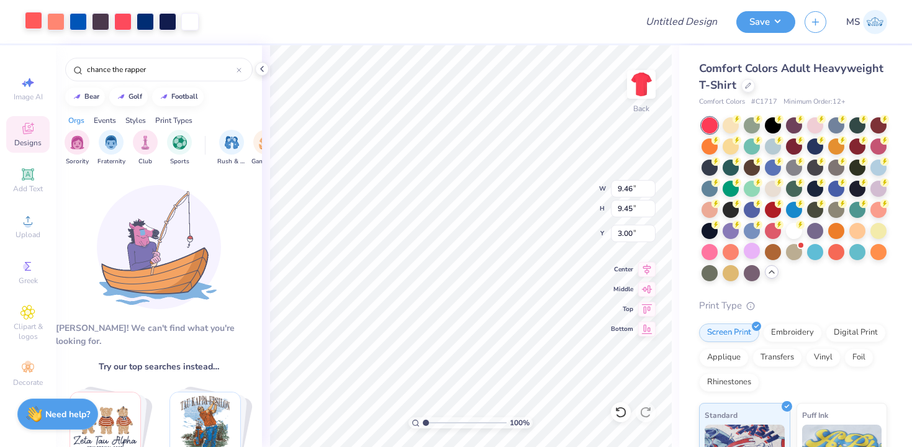
click at [32, 25] on div at bounding box center [33, 20] width 17 height 17
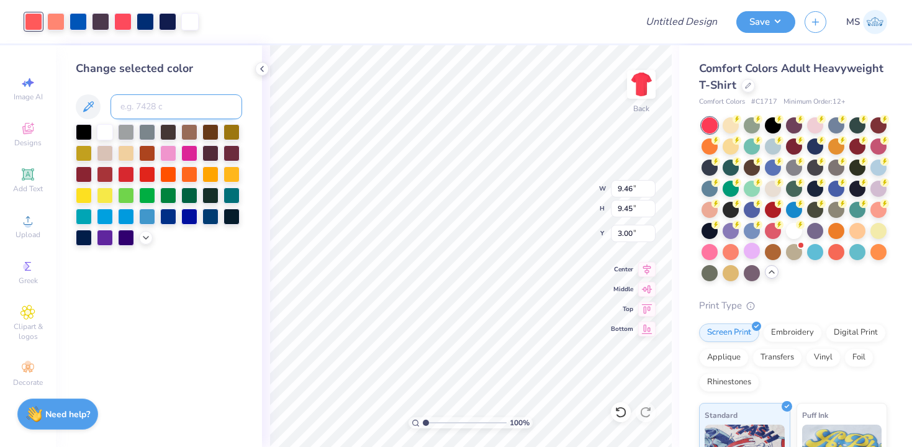
click at [141, 102] on input at bounding box center [176, 106] width 132 height 25
type input "1785"
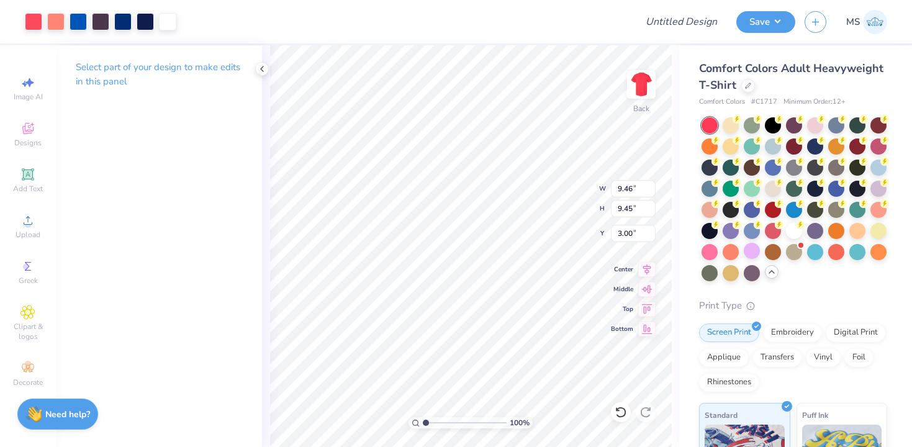
type input "10.05"
type input "10.04"
type input "11.82"
type input "11.81"
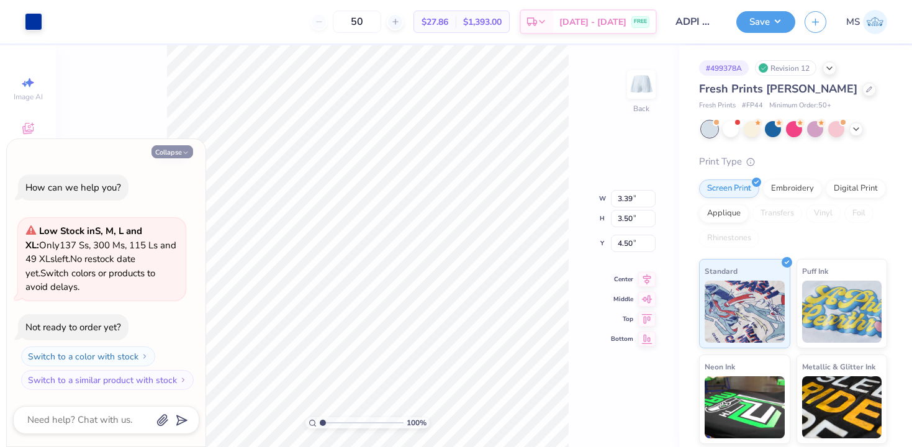
click at [181, 147] on button "Collapse" at bounding box center [172, 151] width 42 height 13
type textarea "x"
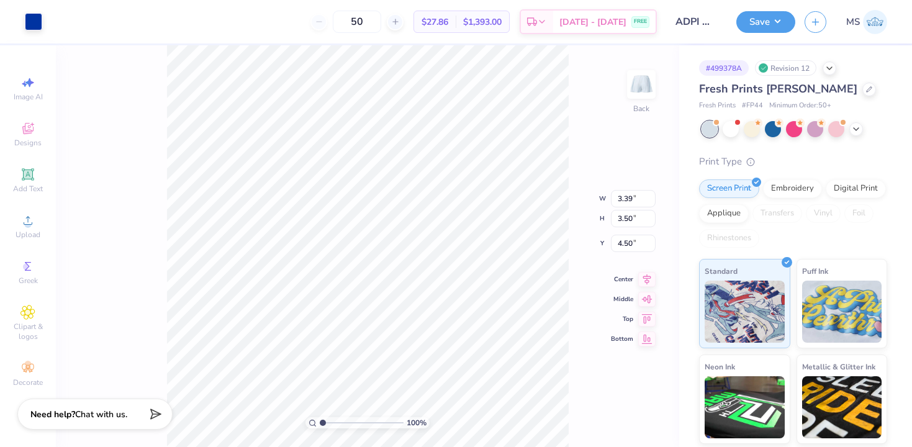
click at [141, 253] on div "100 % Back W 3.39 3.39 " H 3.50 3.50 " Y 4.50 4.50 " Center Middle Top Bottom" at bounding box center [367, 245] width 623 height 401
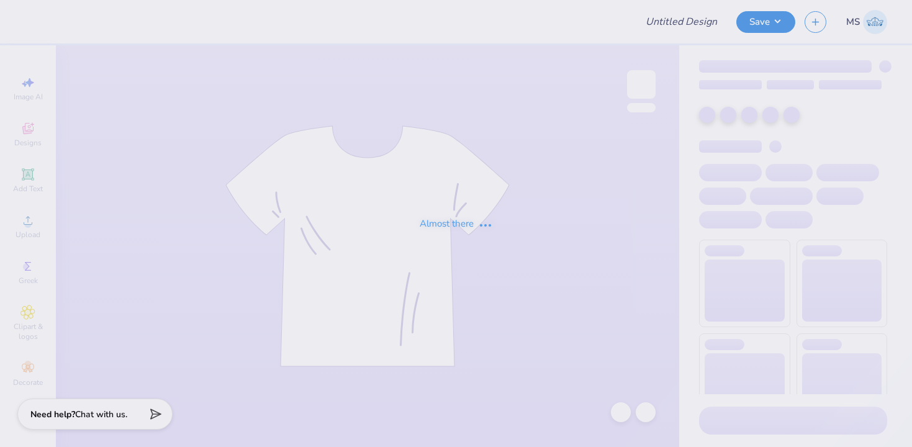
type input "ADPI madhappy shorts"
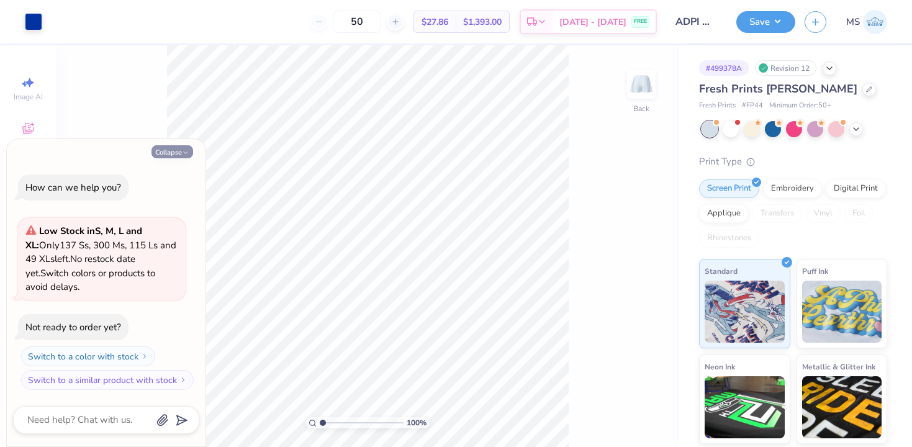
click at [170, 152] on button "Collapse" at bounding box center [172, 151] width 42 height 13
type textarea "x"
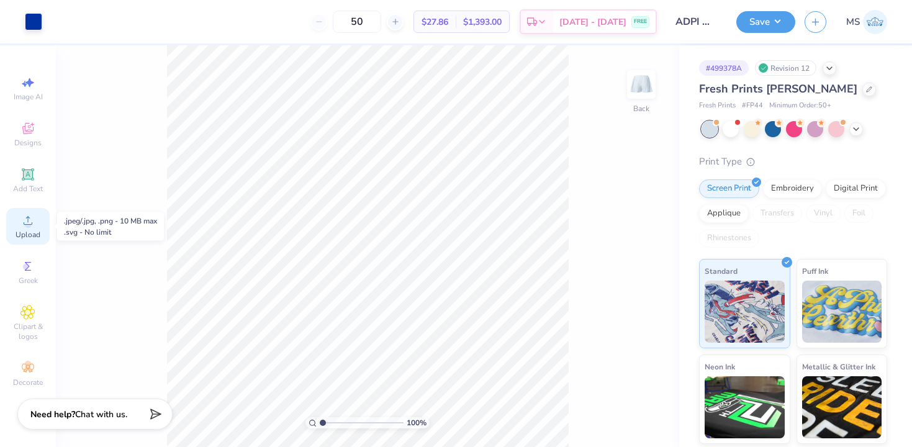
click at [31, 226] on icon at bounding box center [27, 220] width 15 height 15
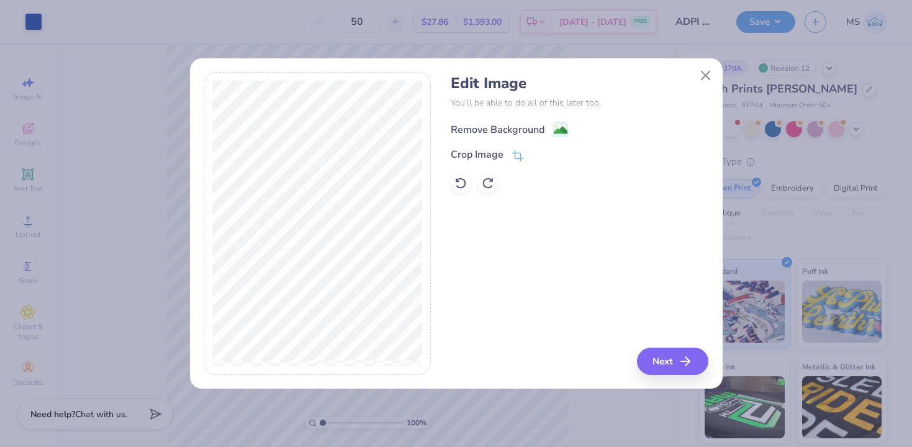
click at [557, 125] on image at bounding box center [561, 130] width 14 height 14
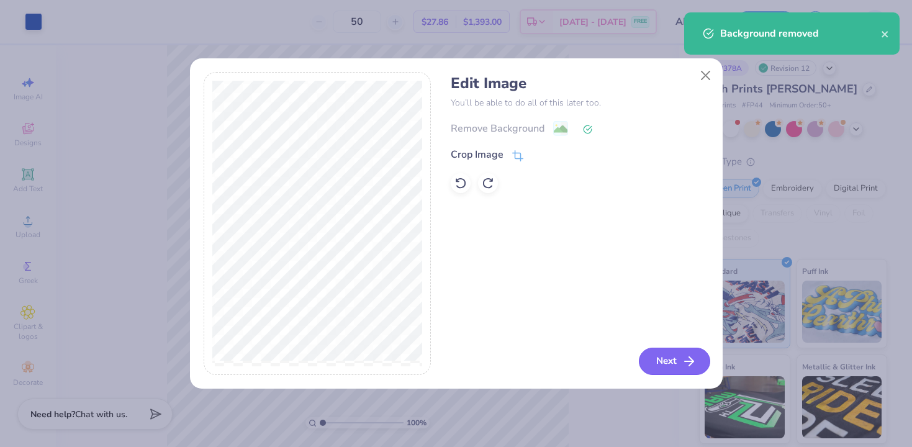
click at [666, 360] on button "Next" at bounding box center [674, 361] width 71 height 27
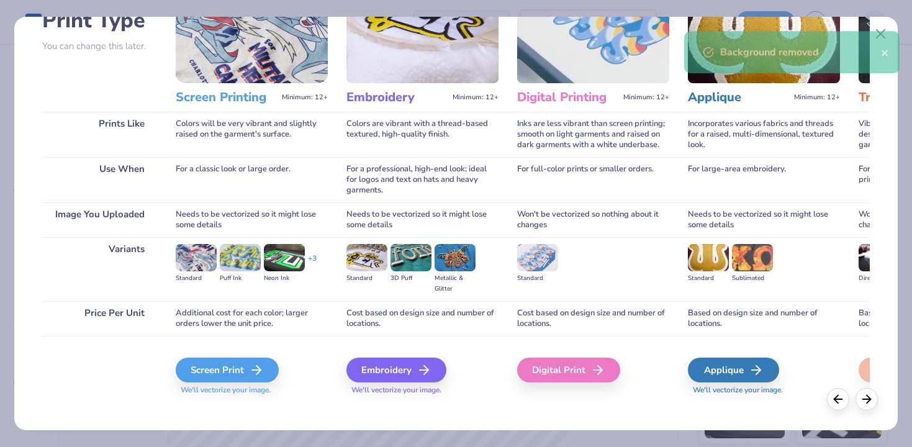
scroll to position [110, 0]
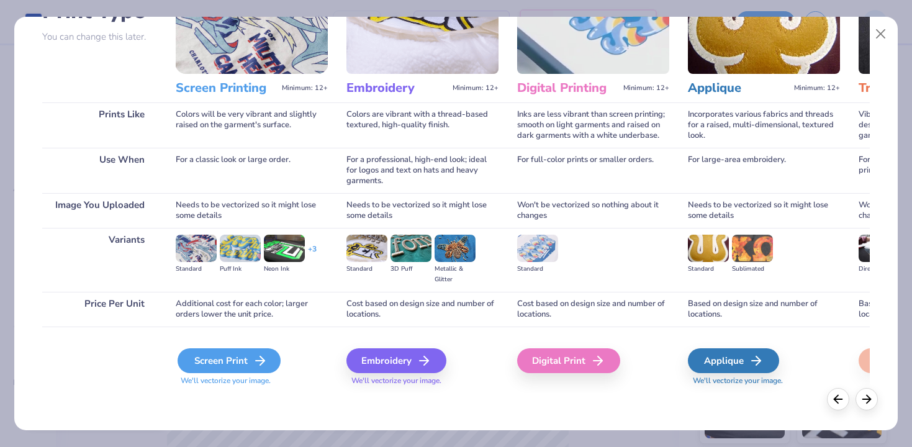
click at [226, 354] on div "Screen Print" at bounding box center [228, 360] width 103 height 25
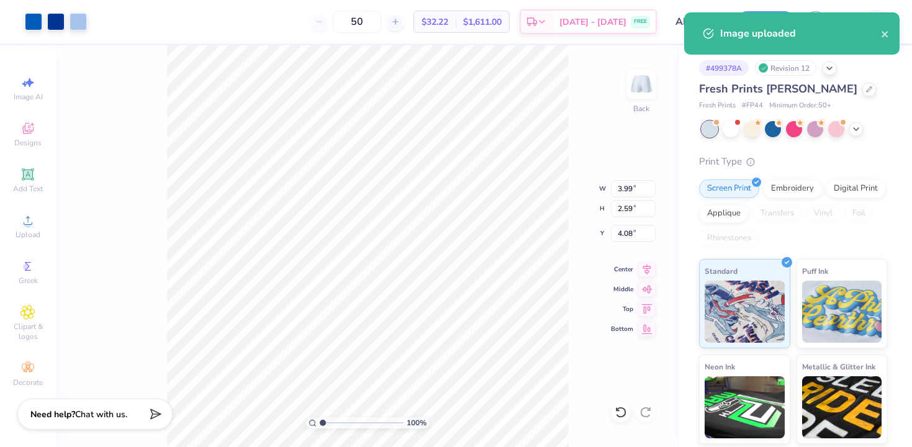
type input "0.50"
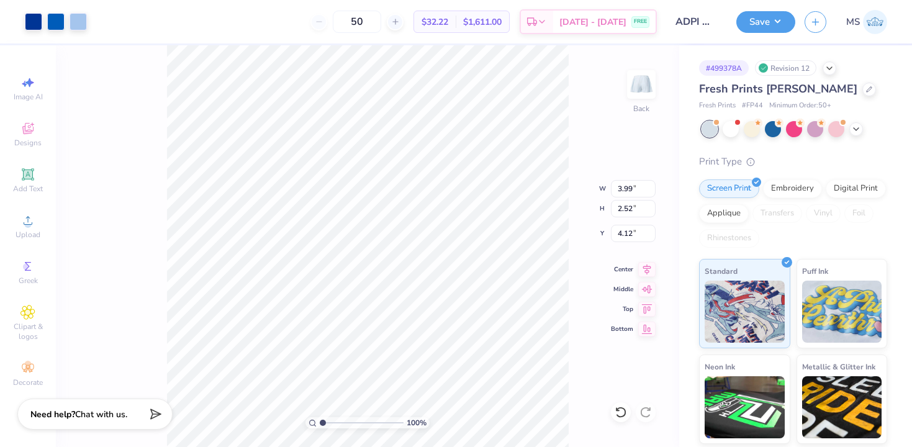
type input "4.12"
click at [98, 23] on div at bounding box center [100, 20] width 17 height 17
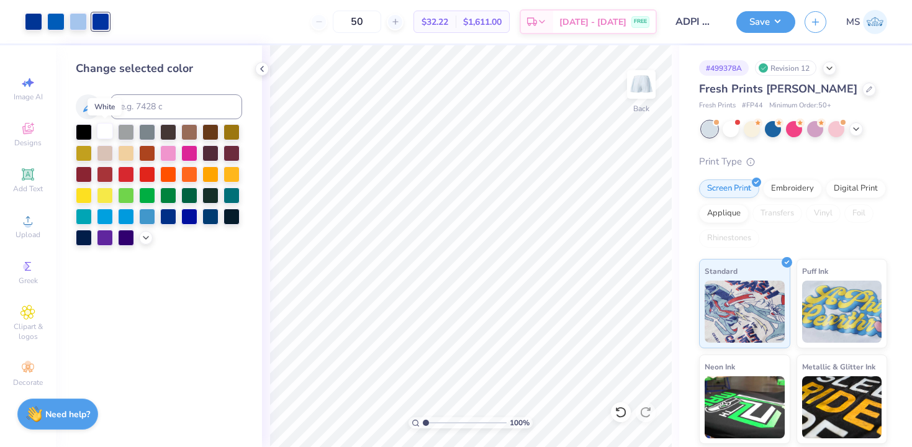
click at [102, 127] on div at bounding box center [105, 131] width 16 height 16
click at [624, 412] on icon at bounding box center [620, 411] width 11 height 11
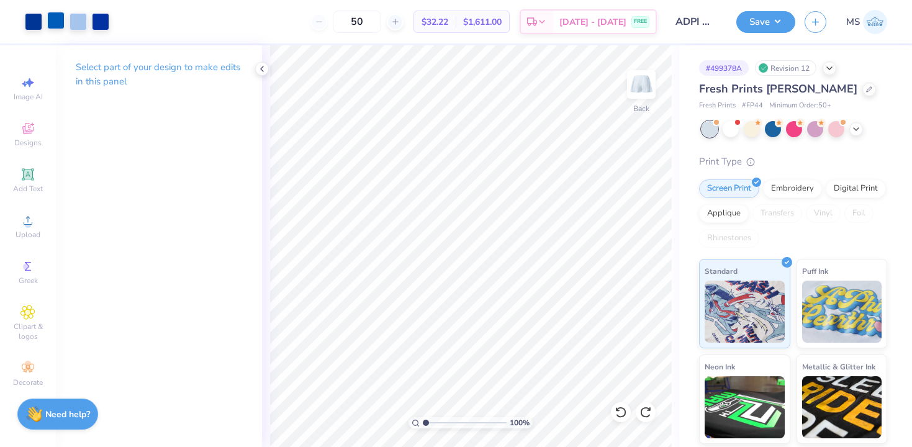
click at [57, 19] on div at bounding box center [55, 20] width 17 height 17
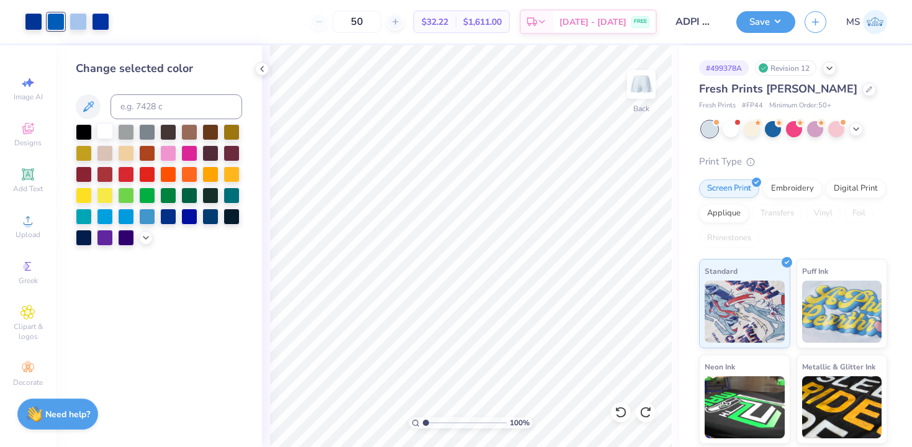
click at [107, 134] on div at bounding box center [105, 131] width 16 height 16
click at [619, 413] on icon at bounding box center [620, 412] width 12 height 12
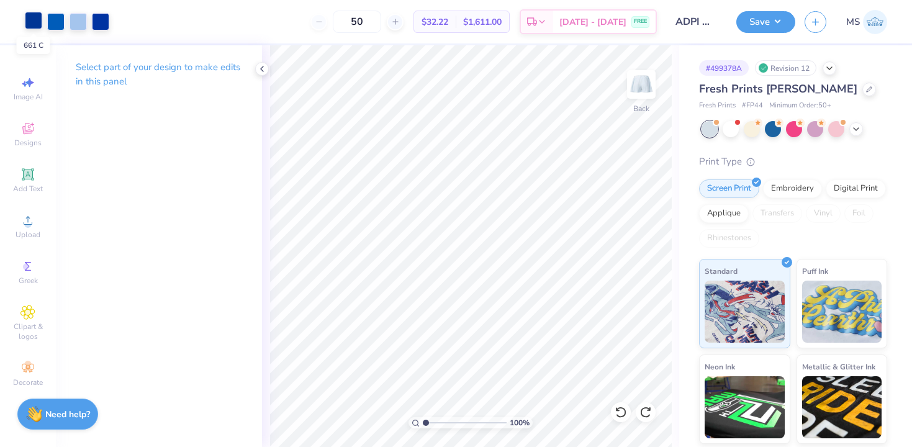
click at [32, 22] on div at bounding box center [33, 20] width 17 height 17
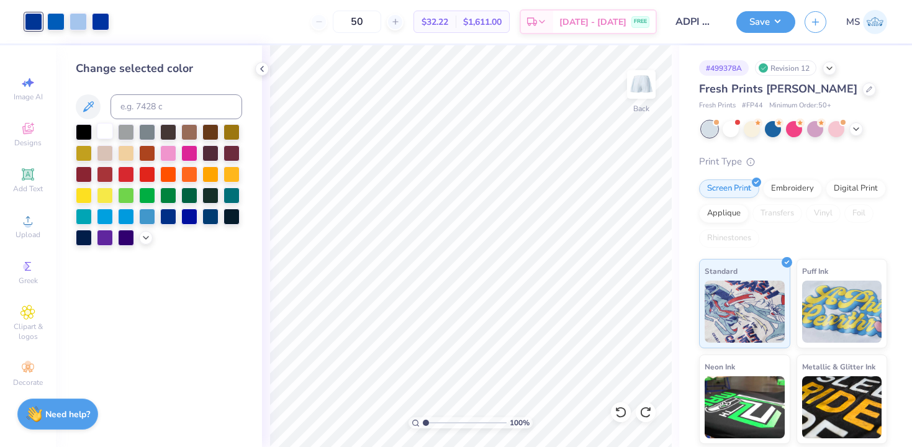
click at [104, 132] on div at bounding box center [105, 131] width 16 height 16
click at [618, 411] on icon at bounding box center [620, 412] width 12 height 12
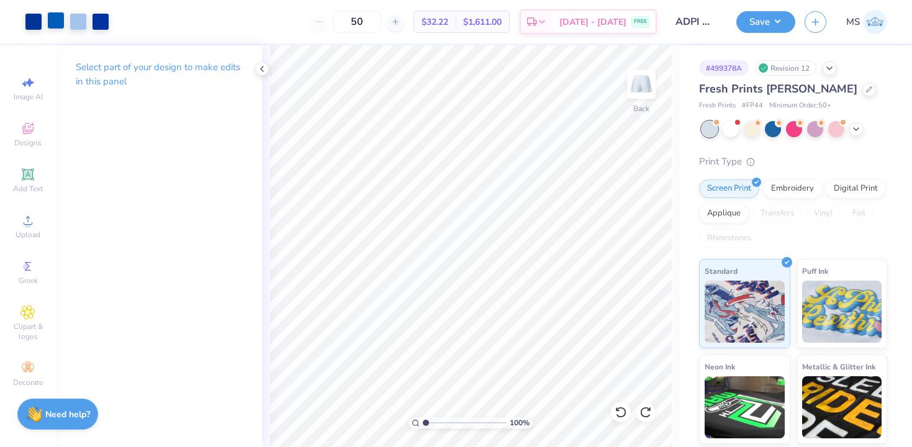
click at [62, 27] on div at bounding box center [55, 20] width 17 height 17
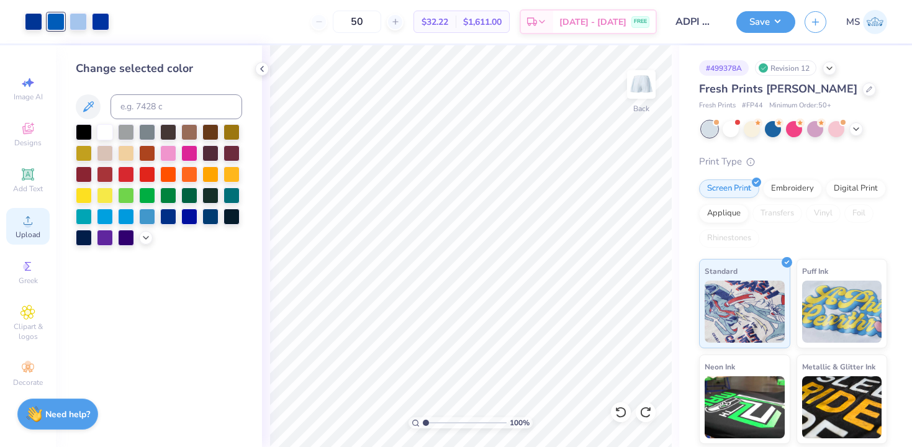
click at [31, 228] on div "Upload" at bounding box center [27, 226] width 43 height 37
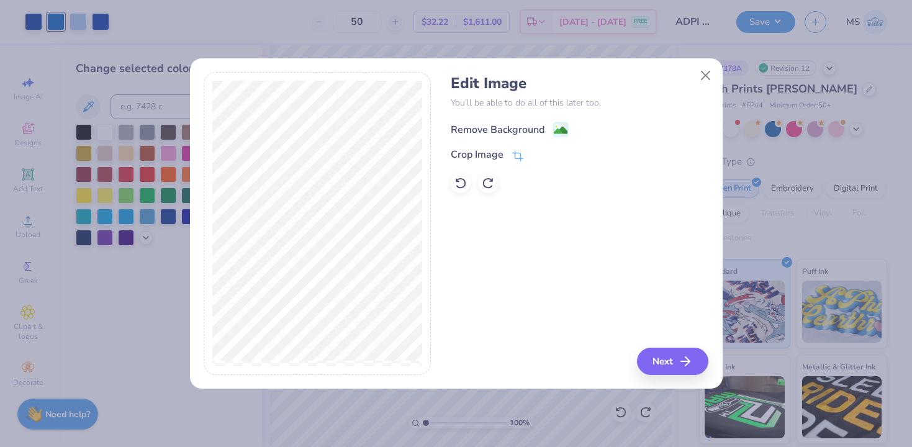
click at [557, 126] on image at bounding box center [561, 130] width 14 height 14
click at [707, 73] on button "Close" at bounding box center [705, 75] width 24 height 24
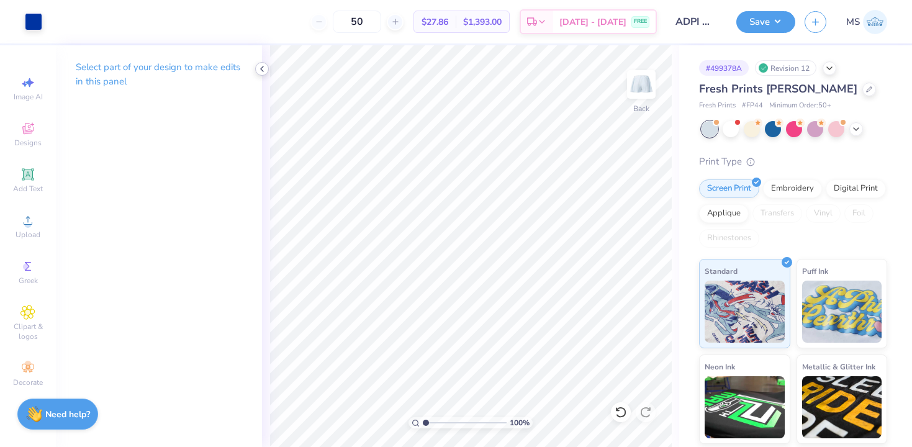
click at [261, 66] on icon at bounding box center [262, 69] width 10 height 10
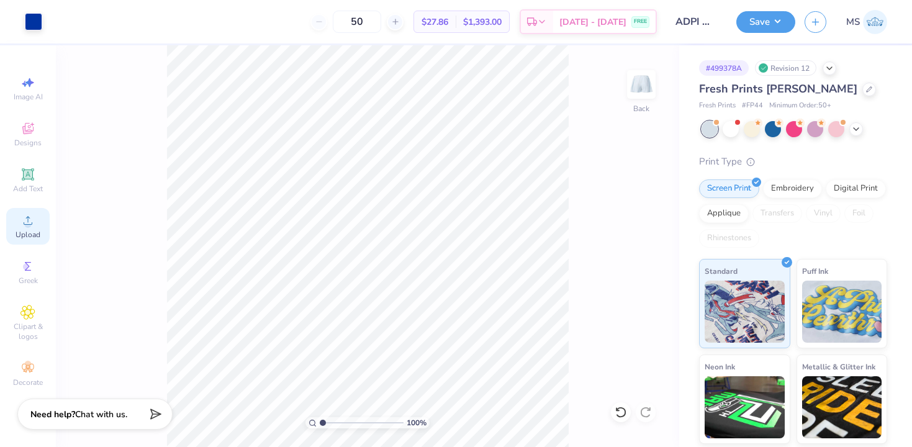
click at [32, 228] on div "Upload" at bounding box center [27, 226] width 43 height 37
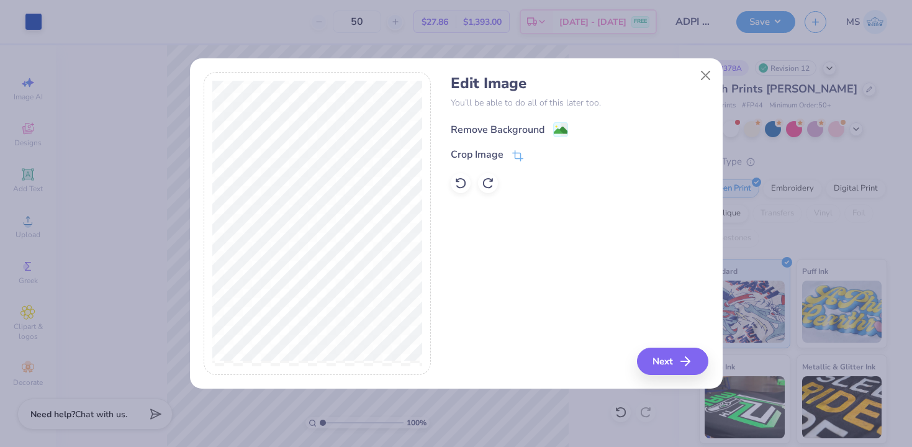
click at [562, 127] on image at bounding box center [561, 130] width 14 height 14
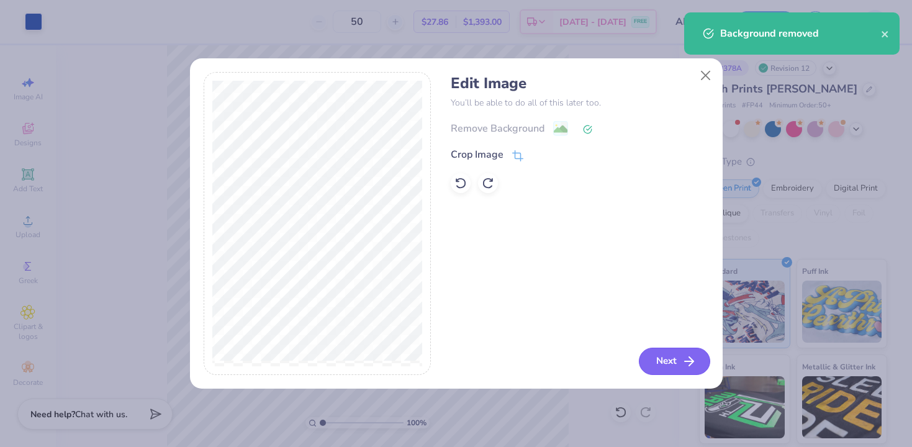
click at [653, 362] on button "Next" at bounding box center [674, 361] width 71 height 27
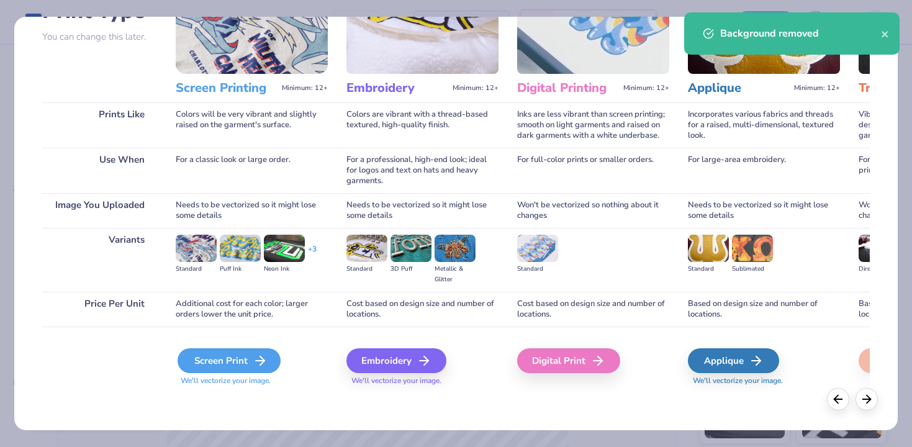
click at [220, 360] on div "Screen Print" at bounding box center [228, 360] width 103 height 25
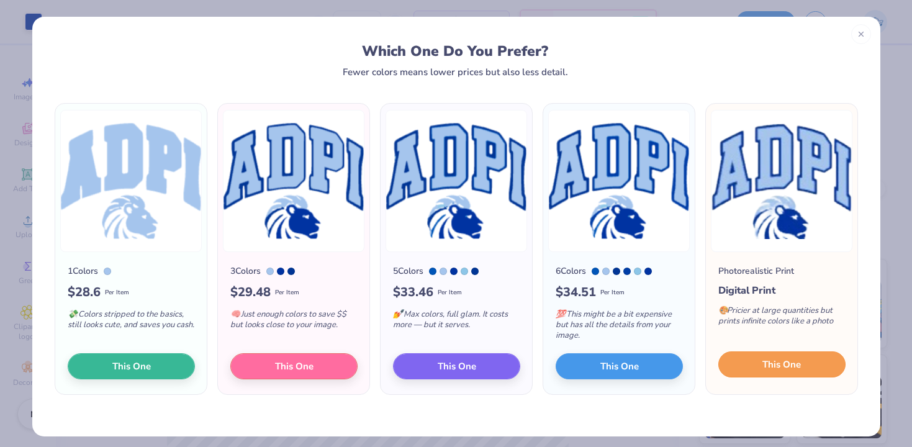
click at [768, 362] on span "This One" at bounding box center [781, 364] width 38 height 14
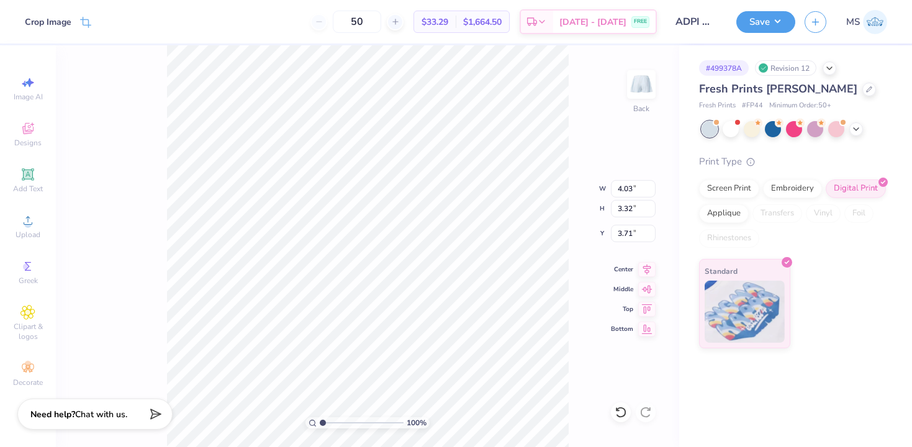
type input "0.50"
click at [23, 231] on span "Upload" at bounding box center [28, 235] width 25 height 10
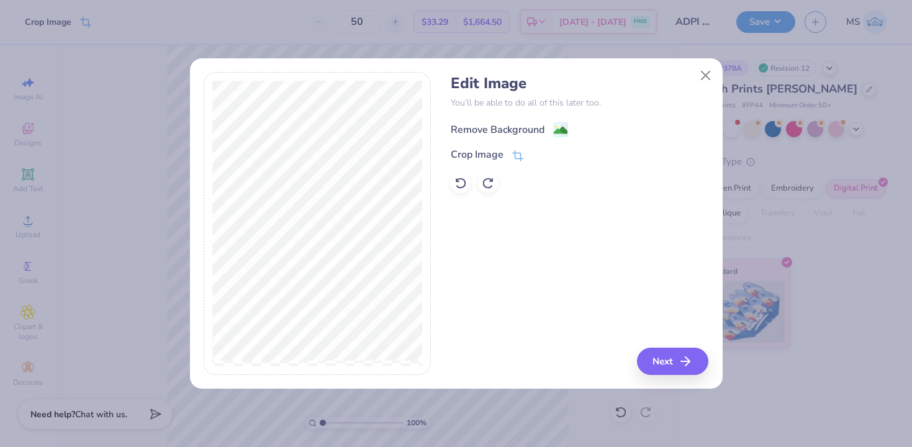
click at [567, 129] on rect at bounding box center [560, 130] width 14 height 14
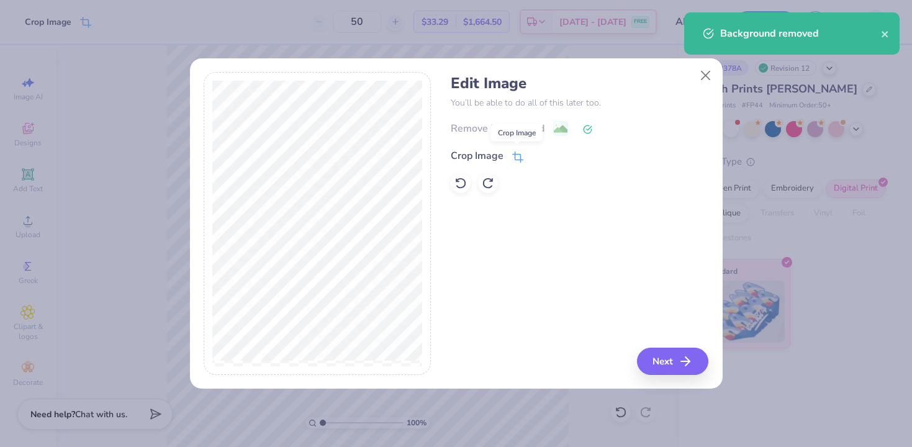
click at [519, 156] on icon at bounding box center [517, 158] width 8 height 8
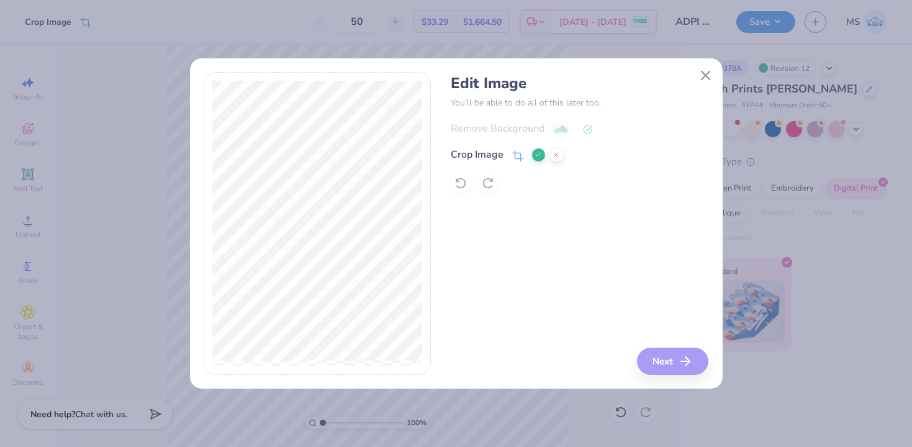
click at [536, 153] on icon at bounding box center [537, 154] width 7 height 7
click at [707, 73] on button "Close" at bounding box center [705, 75] width 24 height 24
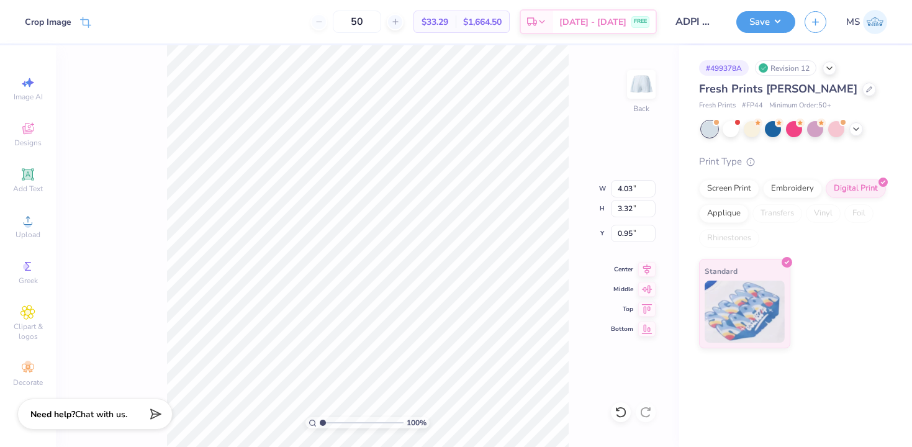
type input "0.50"
